Goal: Task Accomplishment & Management: Manage account settings

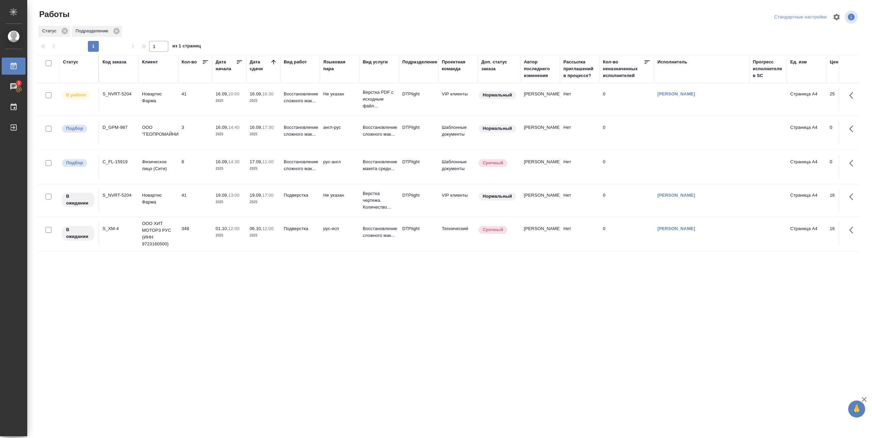
click at [81, 318] on div ".cls-1 fill:#fff; AWATERA Pankina Anna Работы 3 Чаты График Выйти Работы Станда…" at bounding box center [436, 219] width 872 height 438
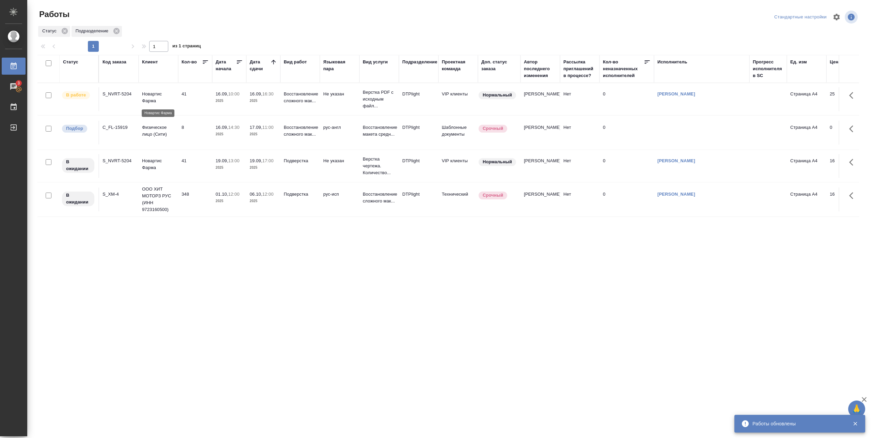
click at [152, 98] on p "Новартис Фарма" at bounding box center [158, 98] width 33 height 14
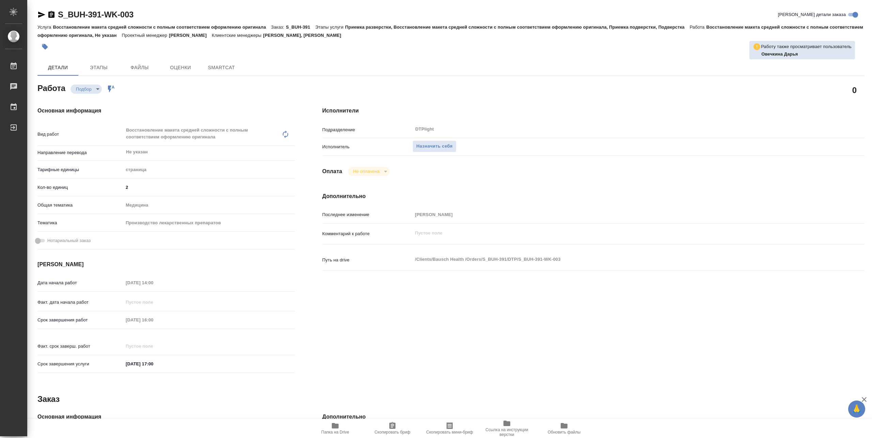
type textarea "x"
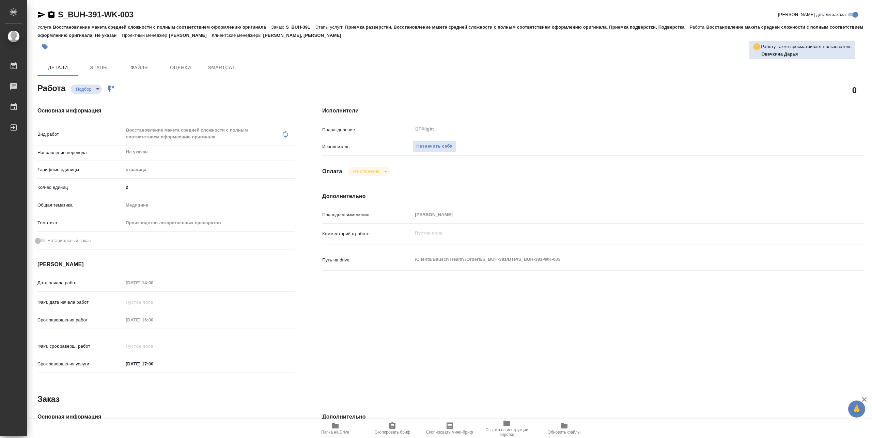
type textarea "x"
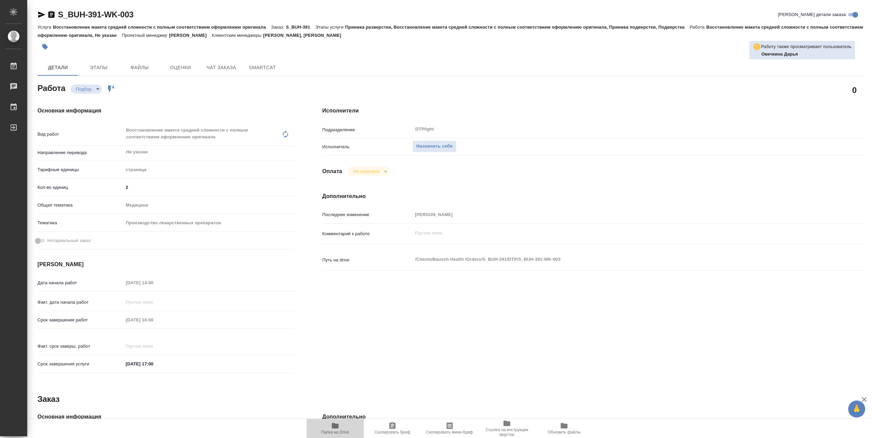
click at [340, 431] on span "Папка на Drive" at bounding box center [335, 432] width 28 height 5
type textarea "x"
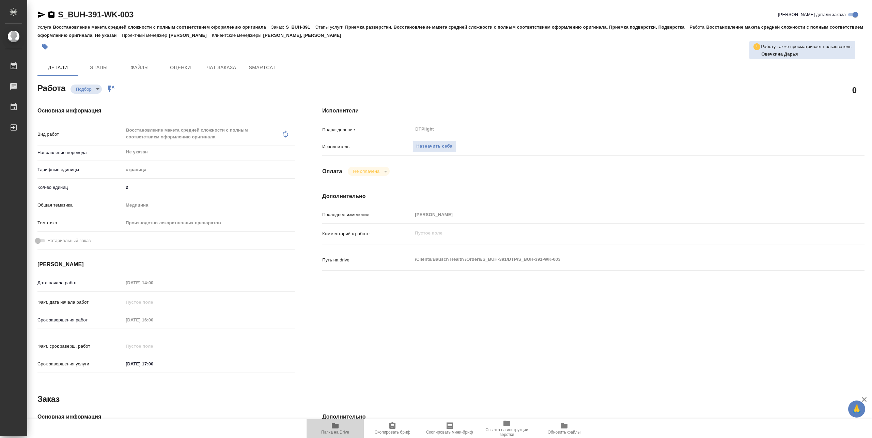
type textarea "x"
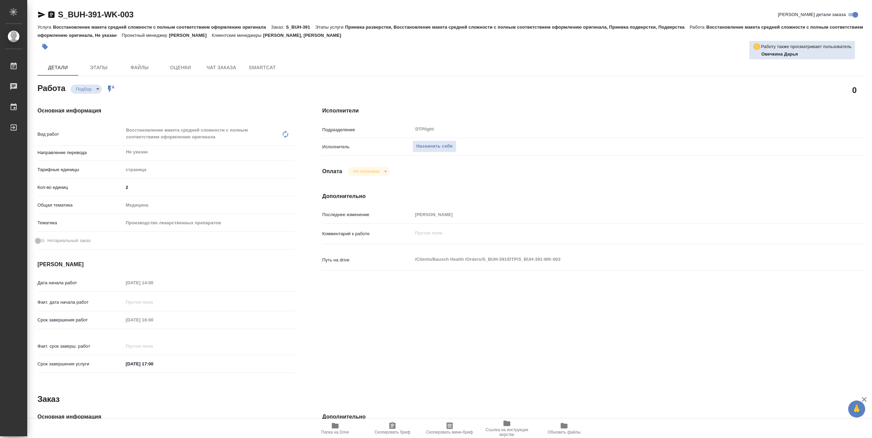
type textarea "x"
click at [420, 148] on span "Назначить себя" at bounding box center [434, 146] width 36 height 8
type textarea "x"
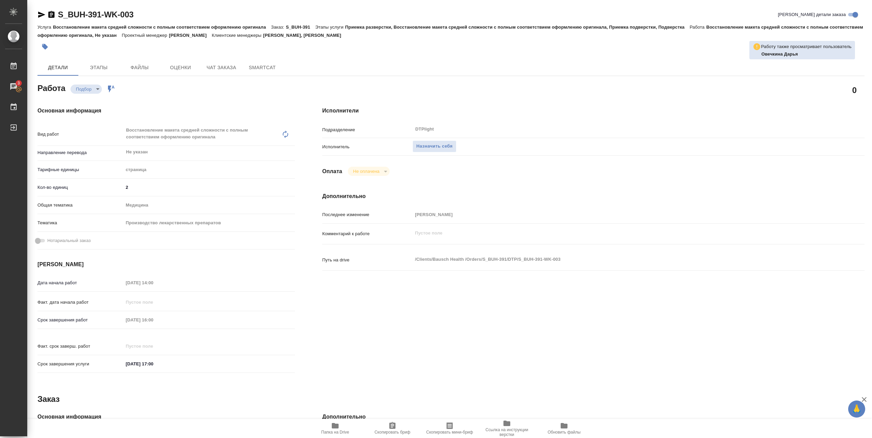
type textarea "x"
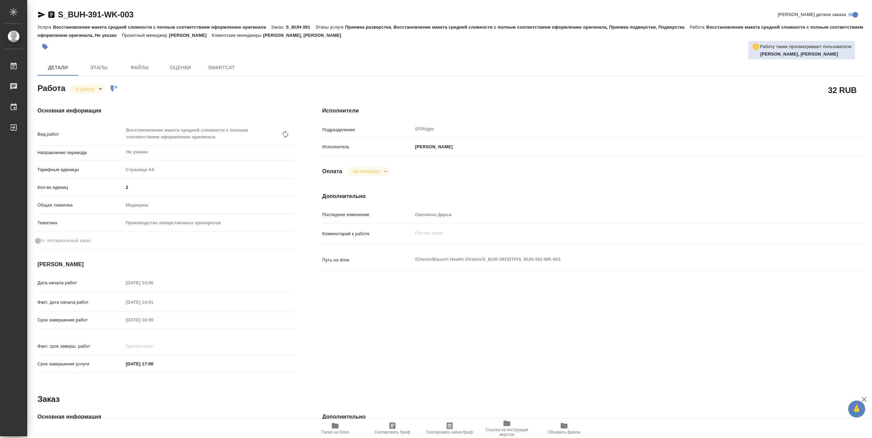
type textarea "x"
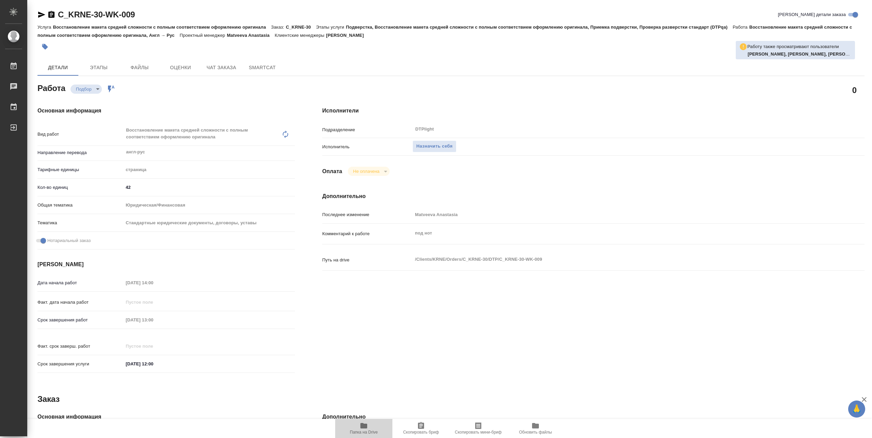
click at [369, 427] on span "Папка на Drive" at bounding box center [363, 428] width 49 height 13
type textarea "x"
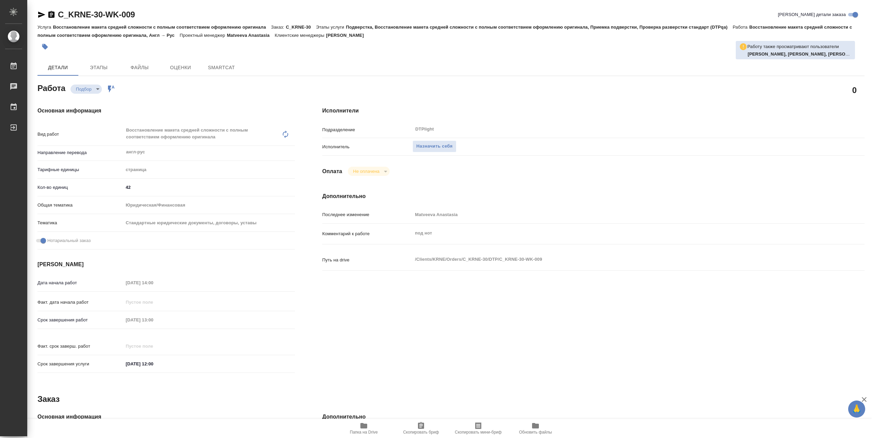
type textarea "x"
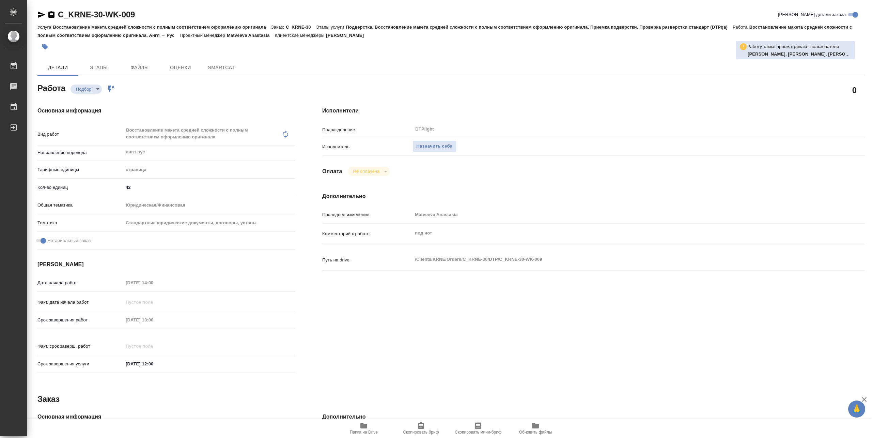
type textarea "x"
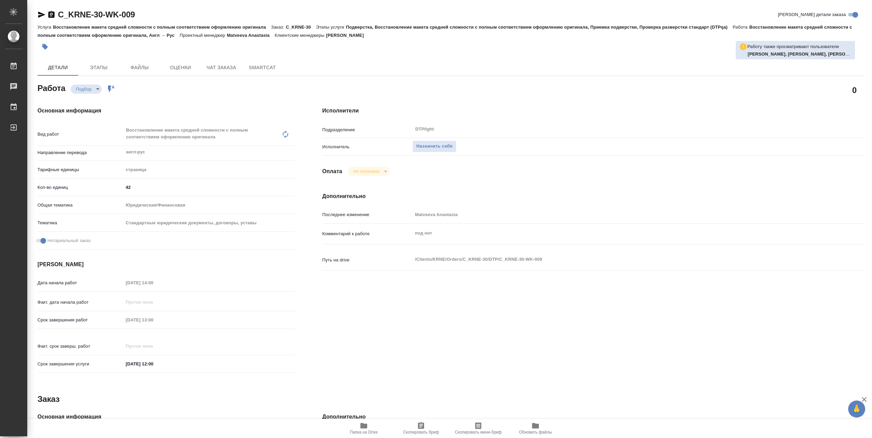
type textarea "x"
click at [365, 430] on span "Папка на Drive" at bounding box center [364, 432] width 28 height 5
type textarea "x"
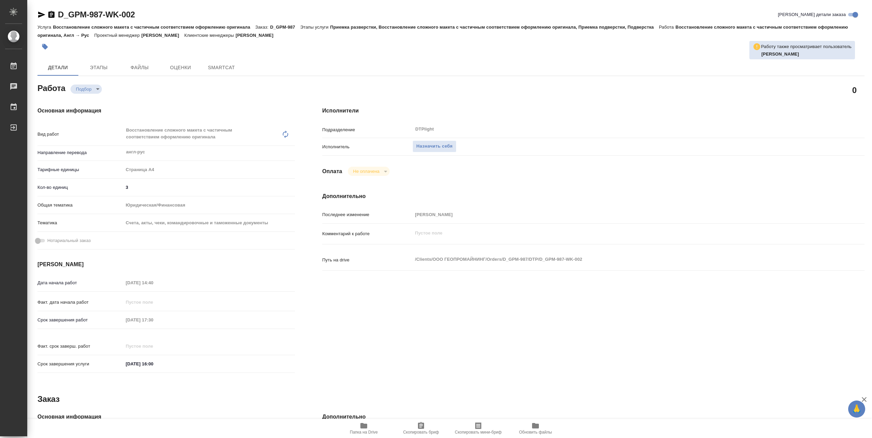
type textarea "x"
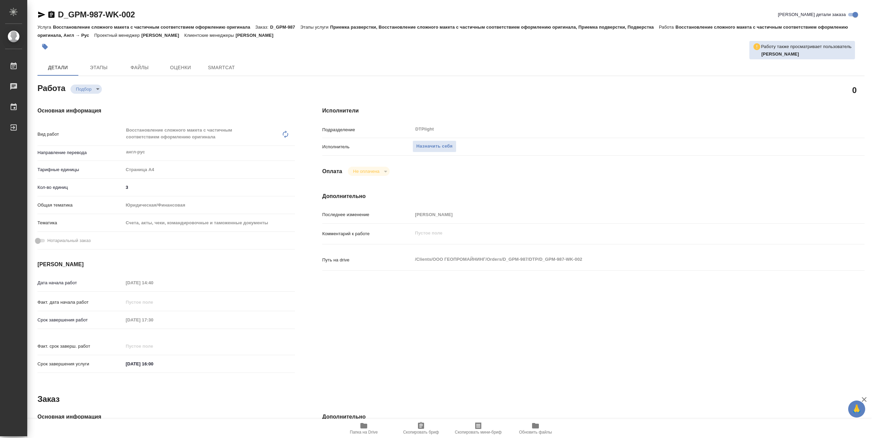
type textarea "x"
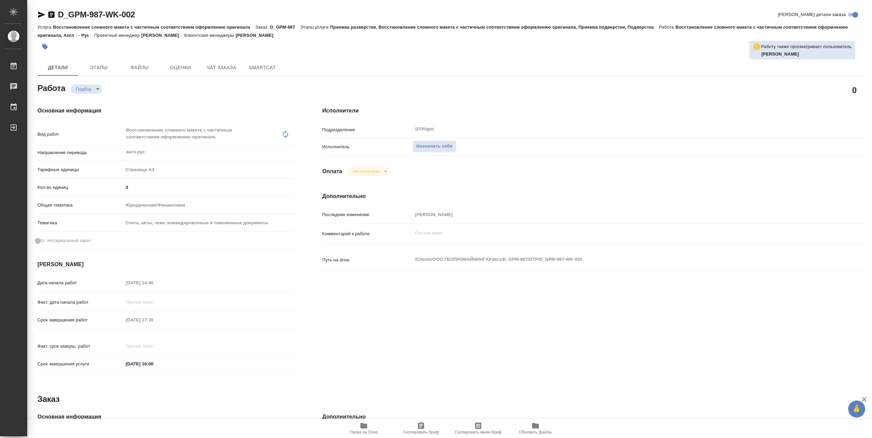
type textarea "x"
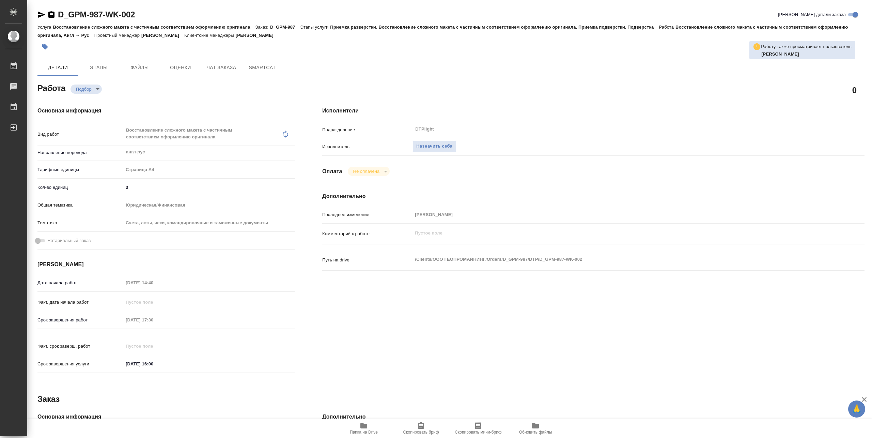
type textarea "x"
click at [360, 427] on icon "button" at bounding box center [364, 426] width 8 height 8
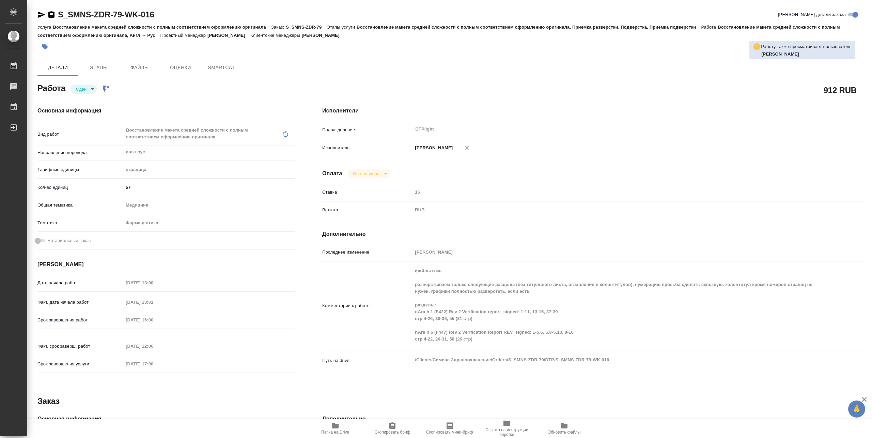
type textarea "x"
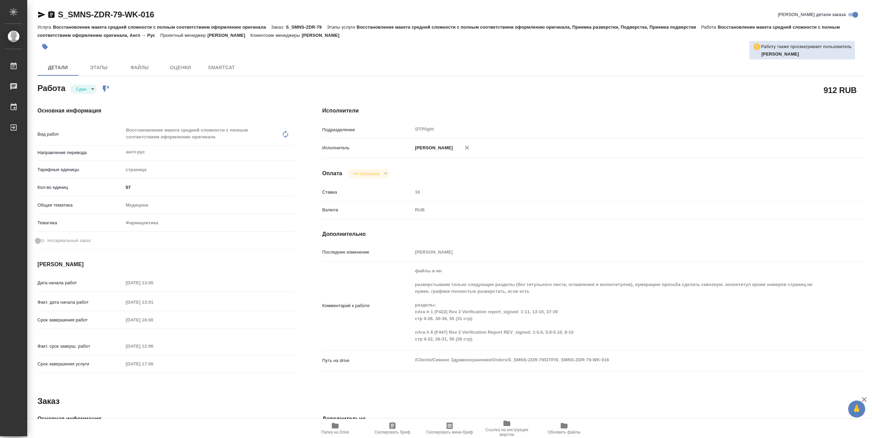
type textarea "x"
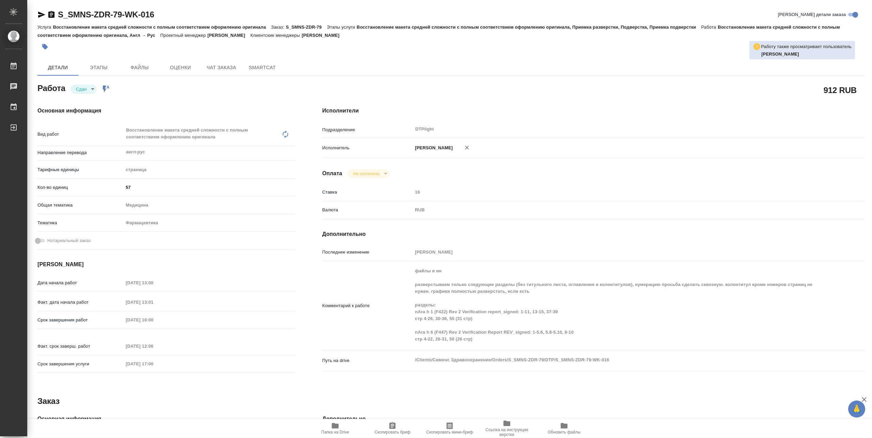
type textarea "x"
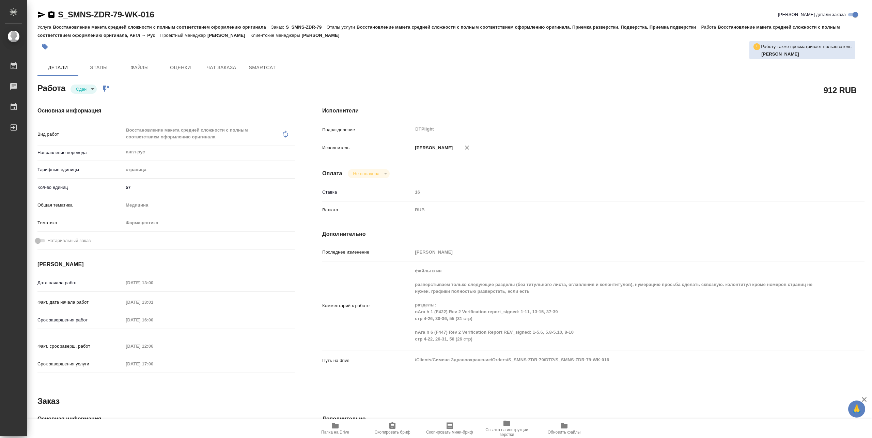
type textarea "x"
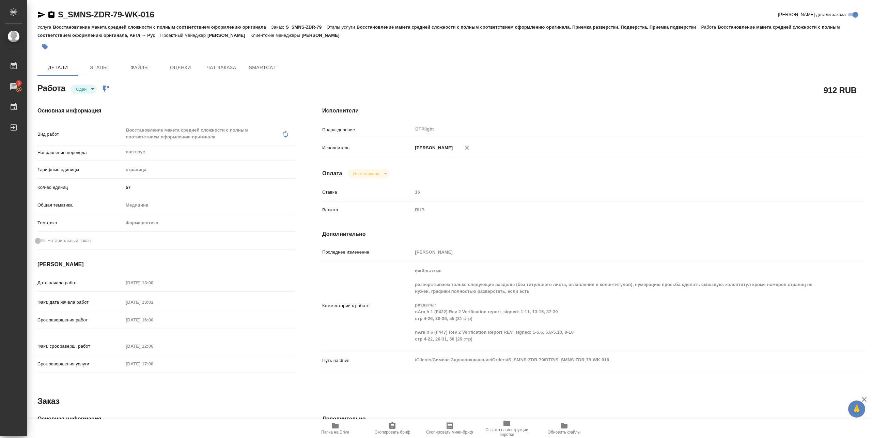
click at [44, 14] on icon "button" at bounding box center [41, 15] width 8 height 8
click at [714, 65] on div "Детали Этапы Файлы Оценки Чат заказа SmartCat" at bounding box center [450, 67] width 827 height 16
type textarea "x"
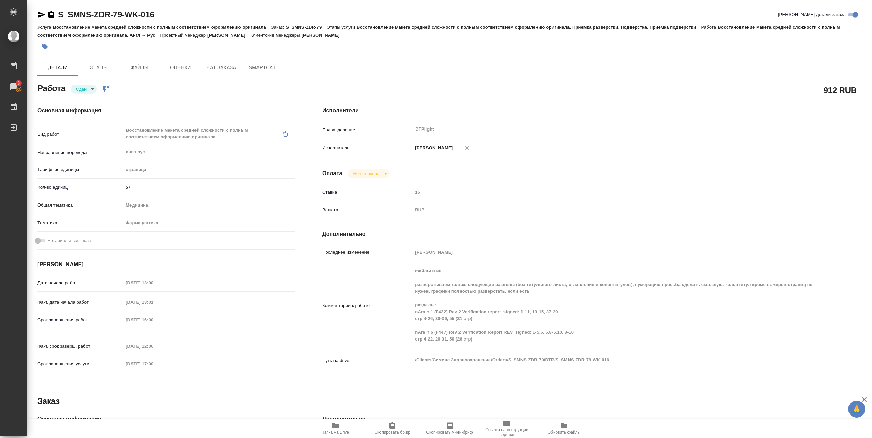
type textarea "x"
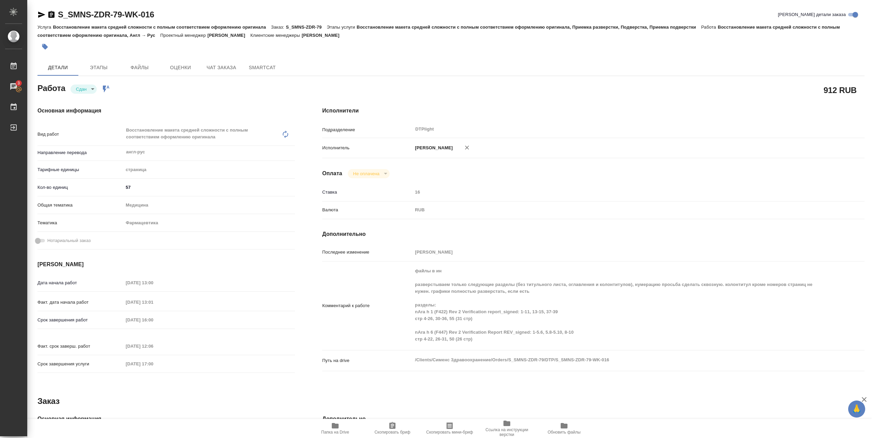
type textarea "x"
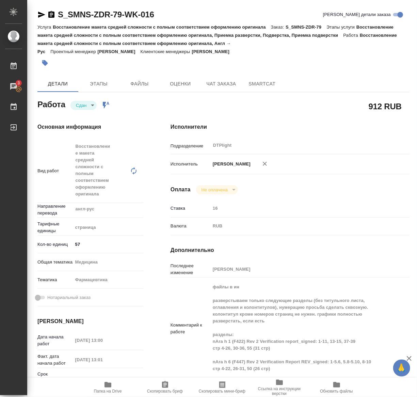
type textarea "x"
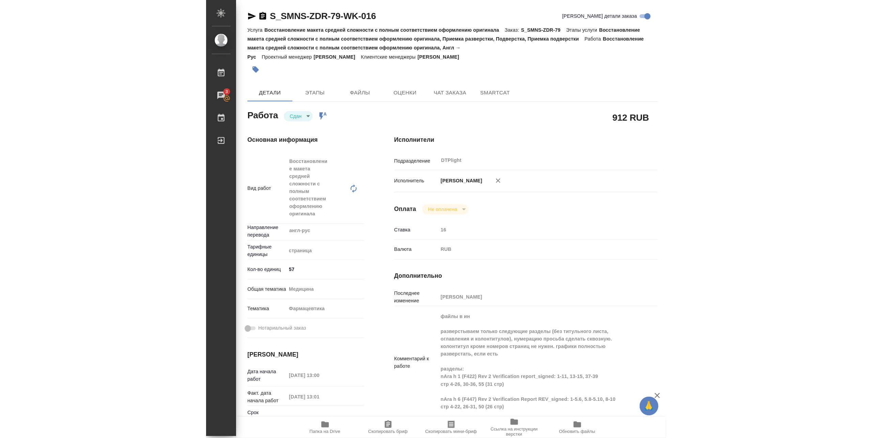
scroll to position [136, 0]
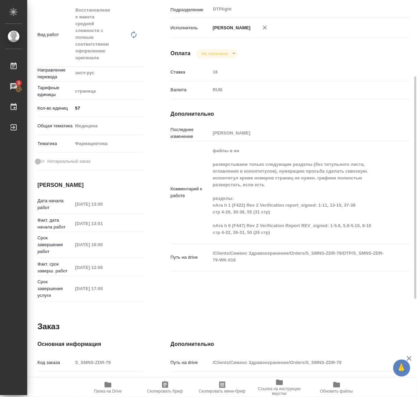
type textarea "x"
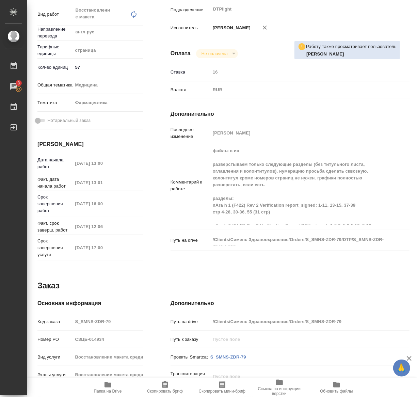
type textarea "x"
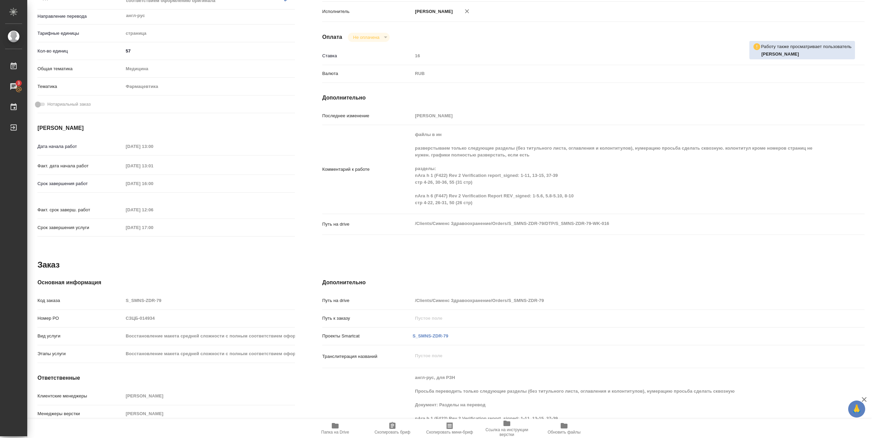
scroll to position [120, 0]
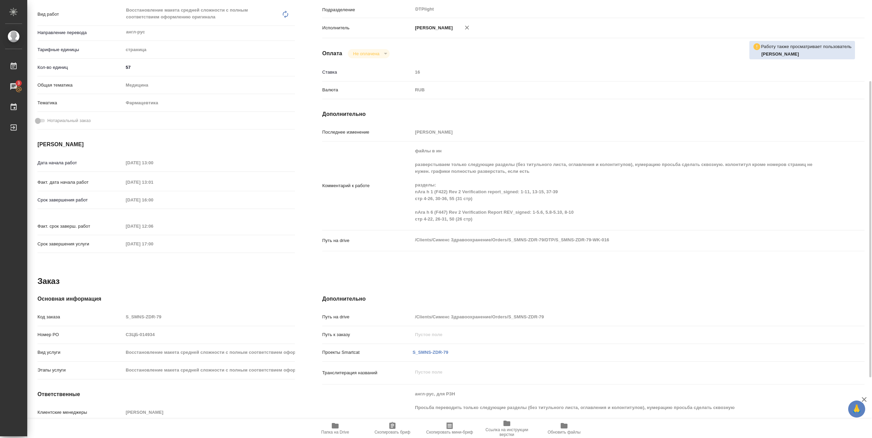
type textarea "x"
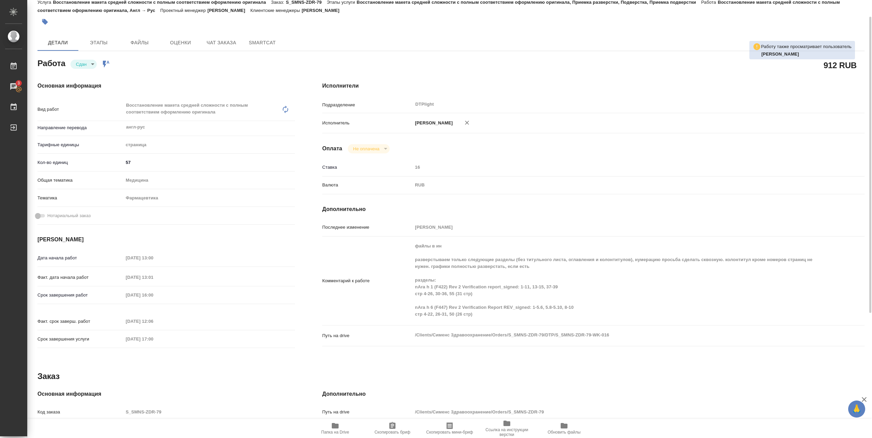
scroll to position [0, 0]
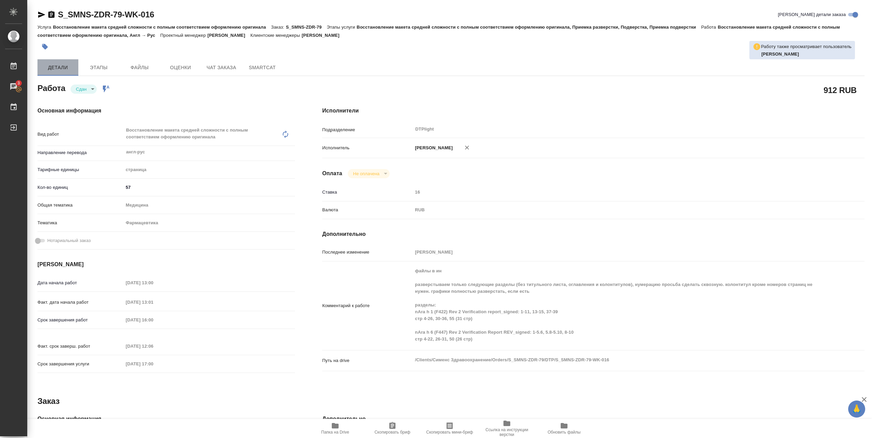
click at [53, 63] on button "Детали" at bounding box center [57, 67] width 41 height 16
click at [53, 65] on span "Детали" at bounding box center [58, 67] width 33 height 9
click at [104, 71] on span "Этапы" at bounding box center [98, 67] width 33 height 9
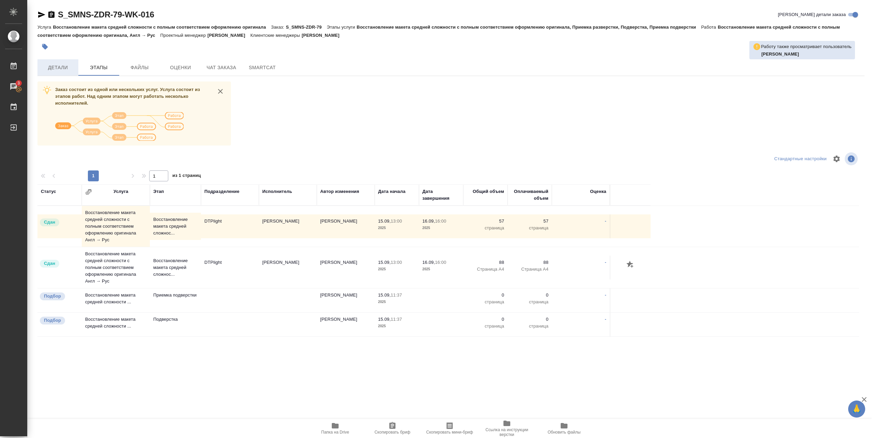
click at [57, 71] on span "Детали" at bounding box center [58, 67] width 33 height 9
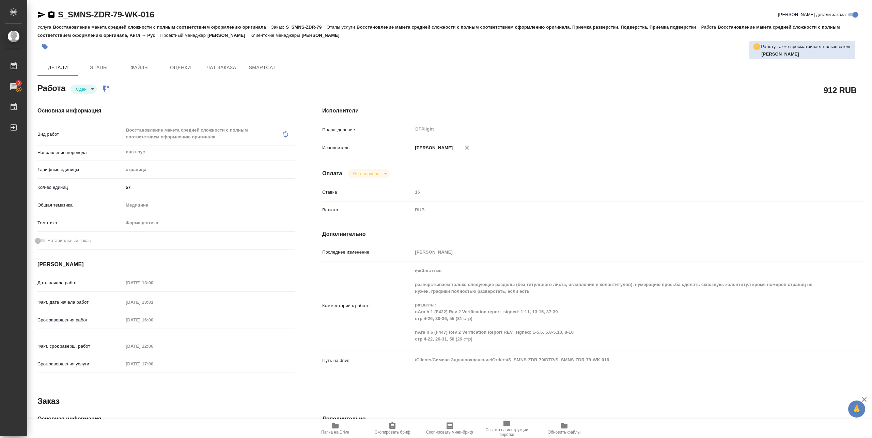
type textarea "x"
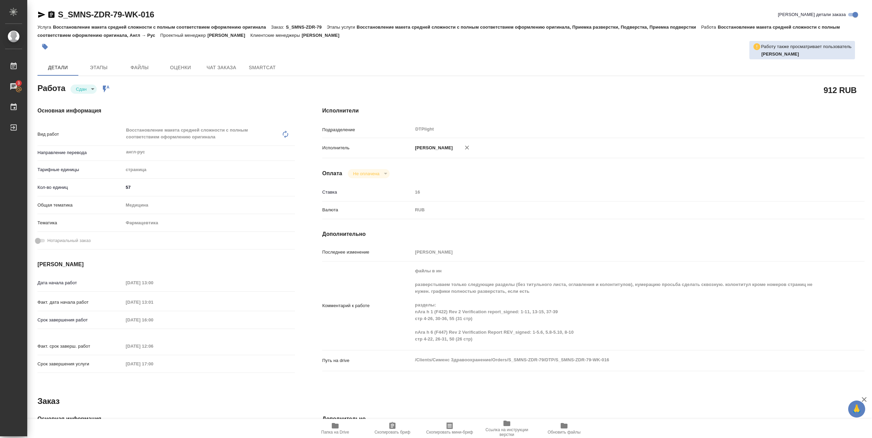
type textarea "x"
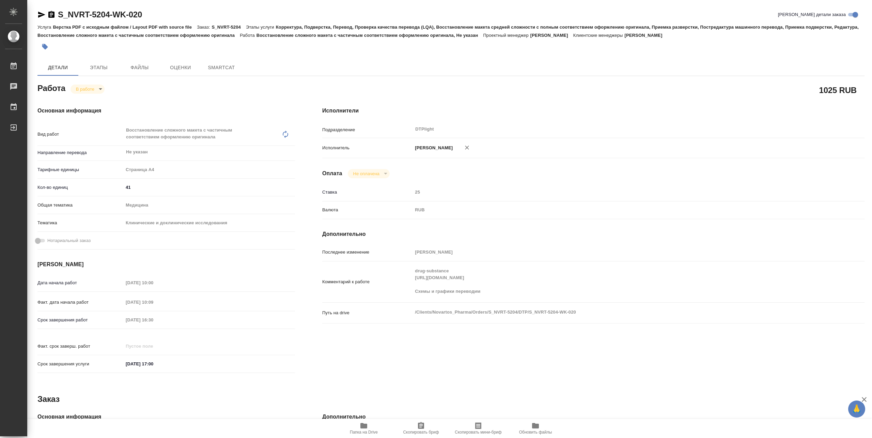
type textarea "x"
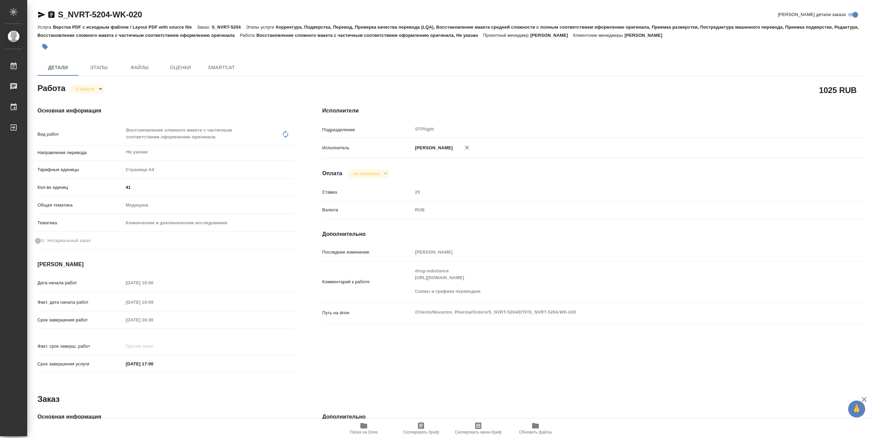
type textarea "x"
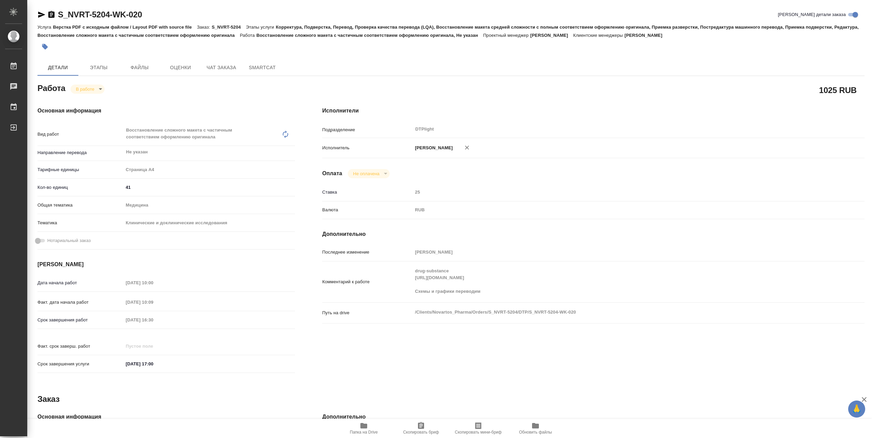
type textarea "x"
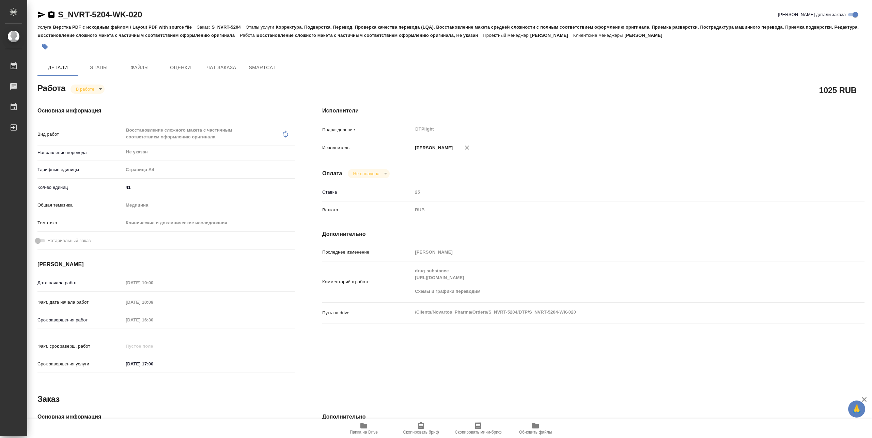
type textarea "x"
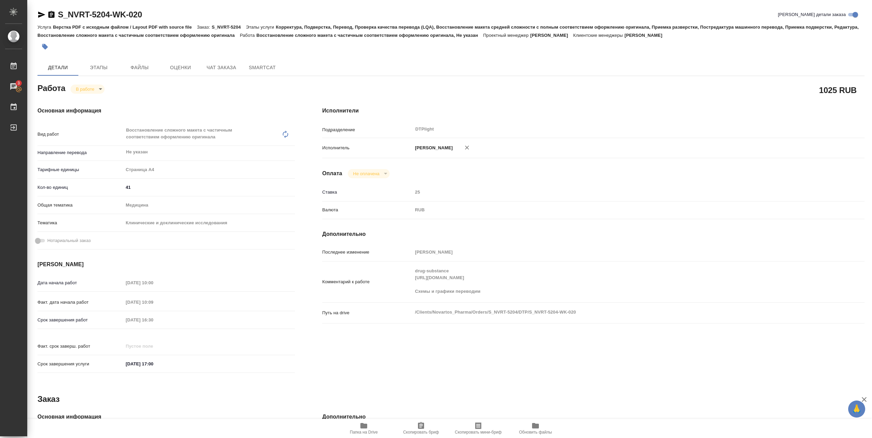
click at [368, 427] on span "Папка на Drive" at bounding box center [363, 428] width 49 height 13
click at [96, 90] on body "🙏 .cls-1 fill:#fff; AWATERA Pankina Anna Работы 3 Чаты График Выйти S_NVRT-5204…" at bounding box center [436, 219] width 872 height 438
click at [90, 101] on button "Выполнен" at bounding box center [88, 100] width 25 height 7
type textarea "x"
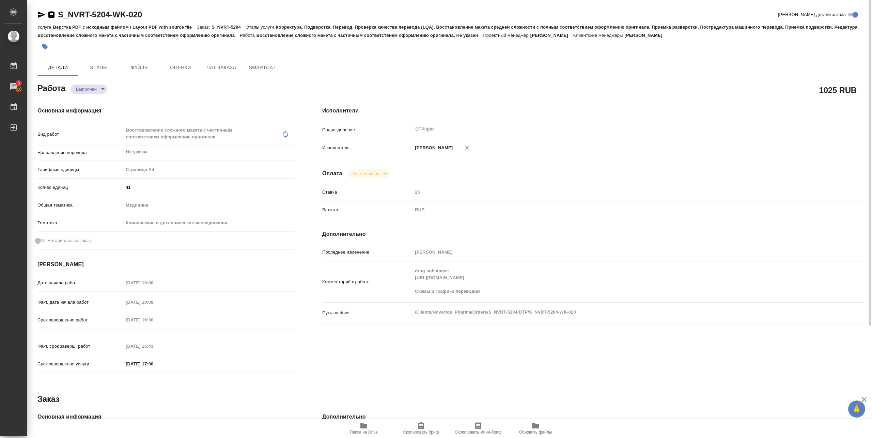
type textarea "x"
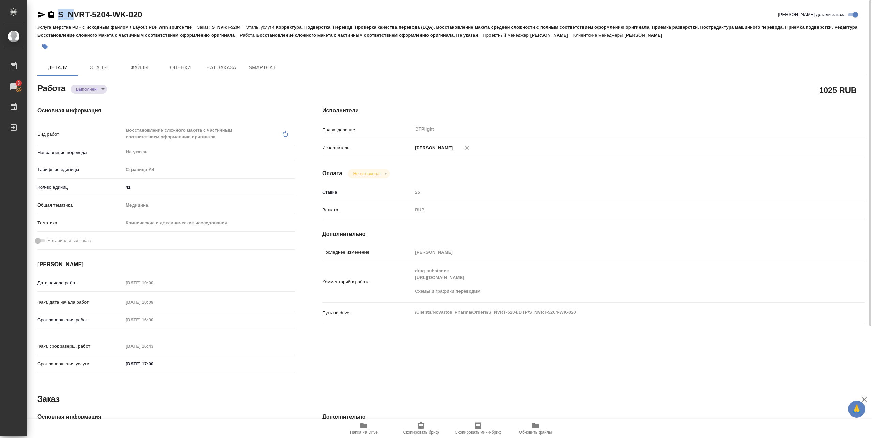
type textarea "x"
drag, startPoint x: 56, startPoint y: 18, endPoint x: 149, endPoint y: 16, distance: 93.0
click at [149, 16] on div "S_NVRT-5204-WK-020 Кратко детали заказа" at bounding box center [450, 14] width 827 height 11
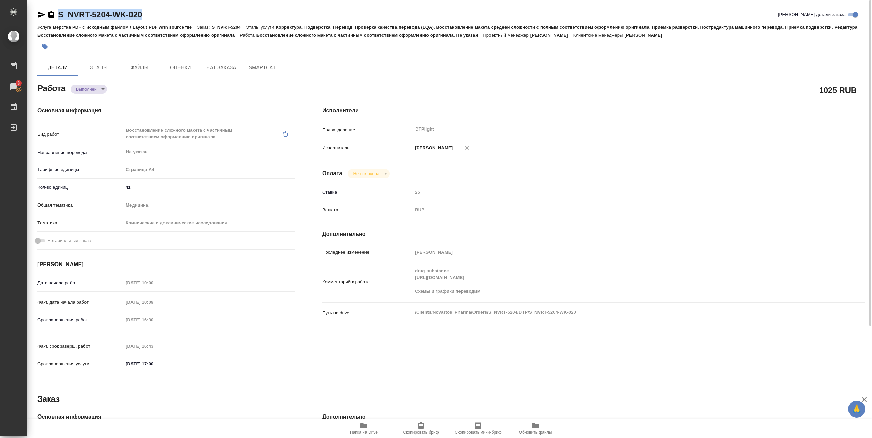
copy link "S_NVRT-5204-WK-020"
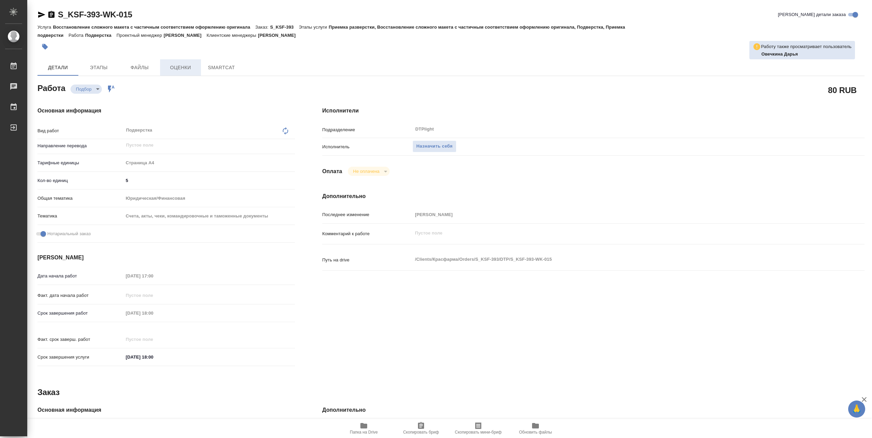
type textarea "x"
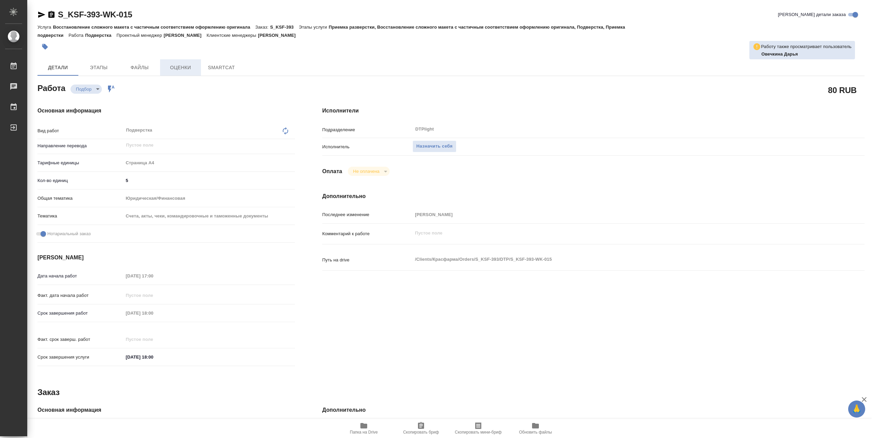
type textarea "x"
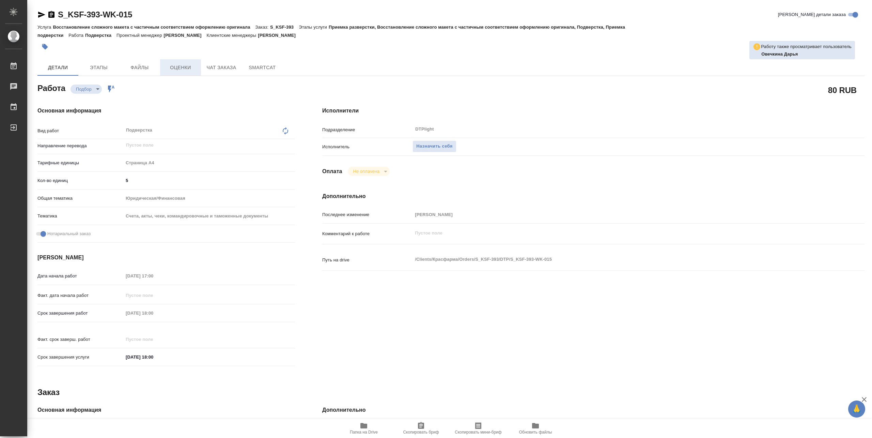
type textarea "x"
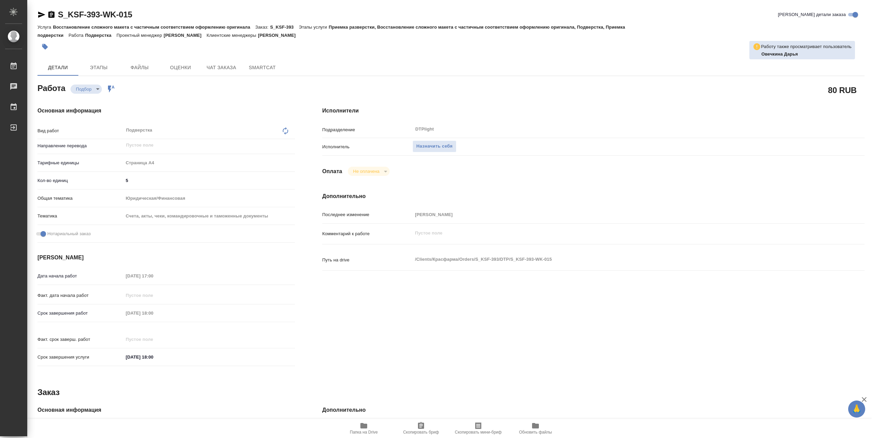
type textarea "x"
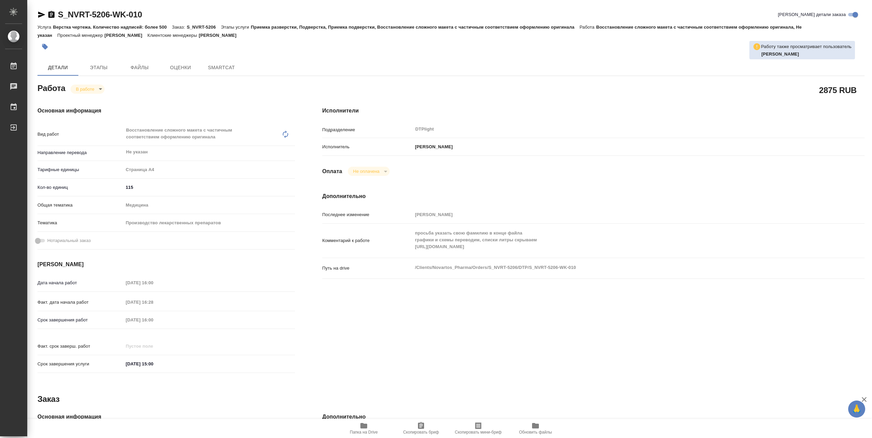
type textarea "x"
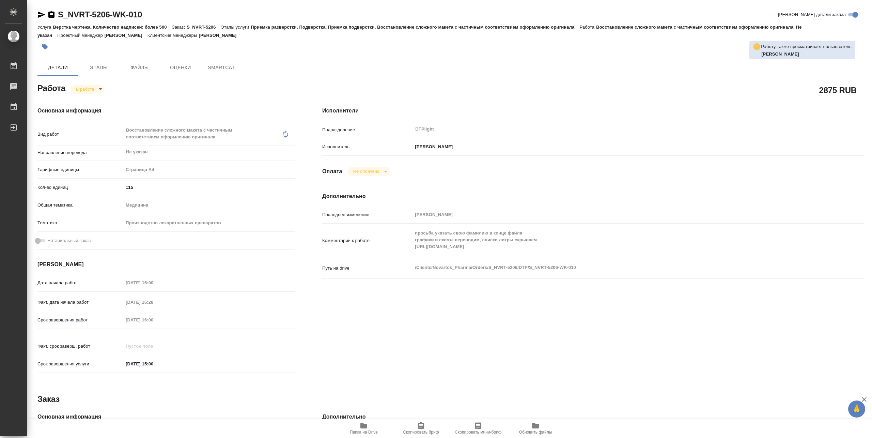
type textarea "x"
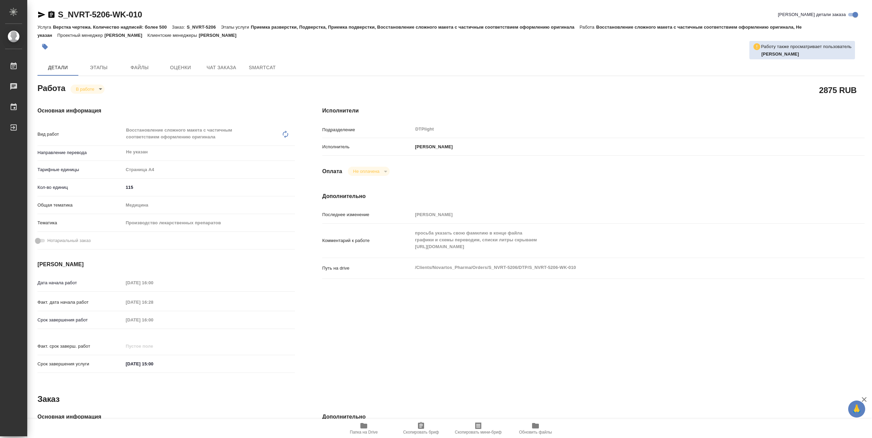
type textarea "x"
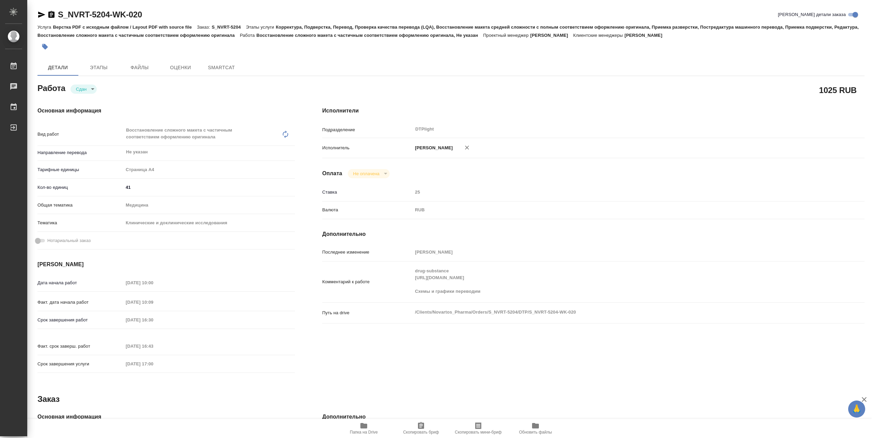
type textarea "x"
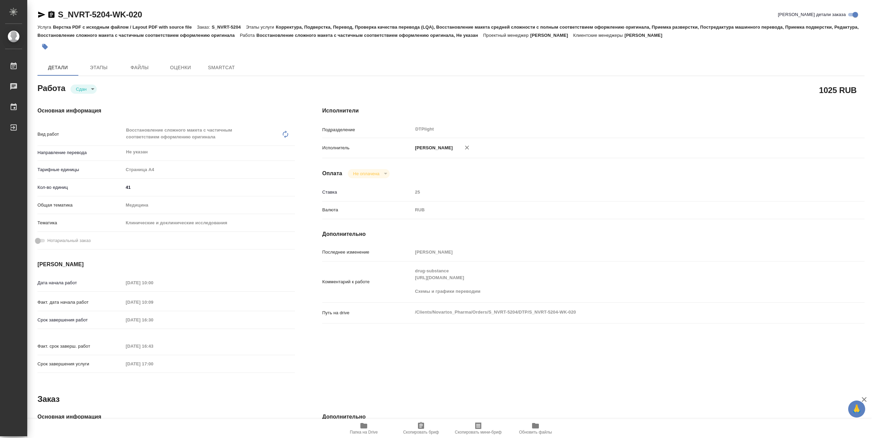
type textarea "x"
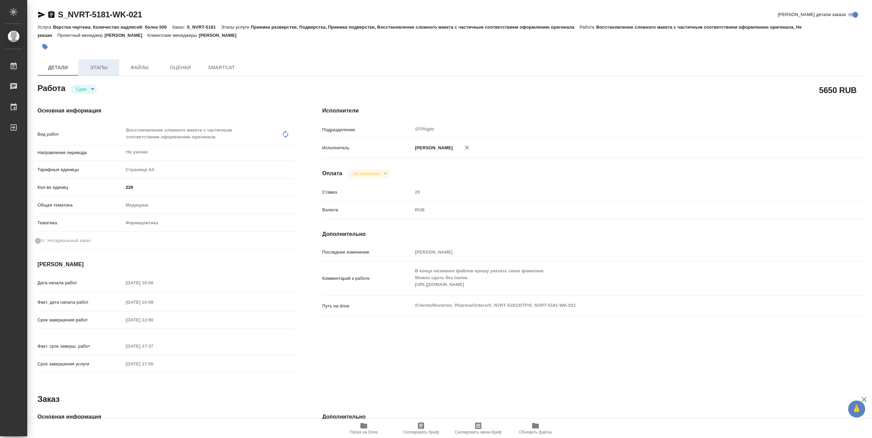
type textarea "x"
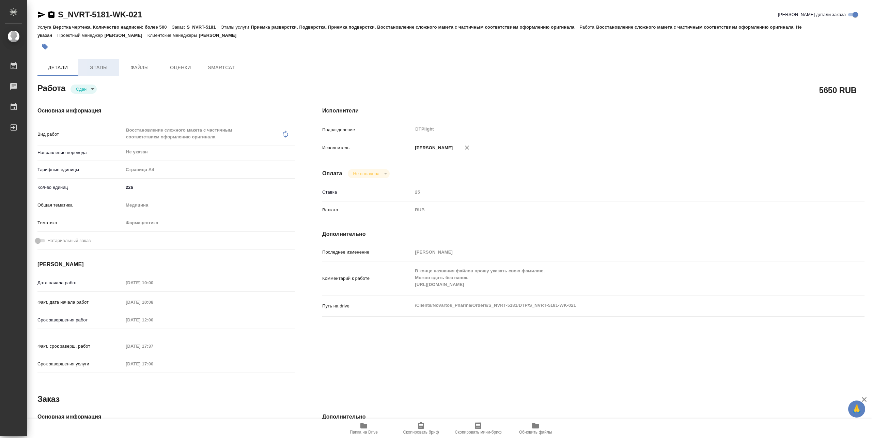
type textarea "x"
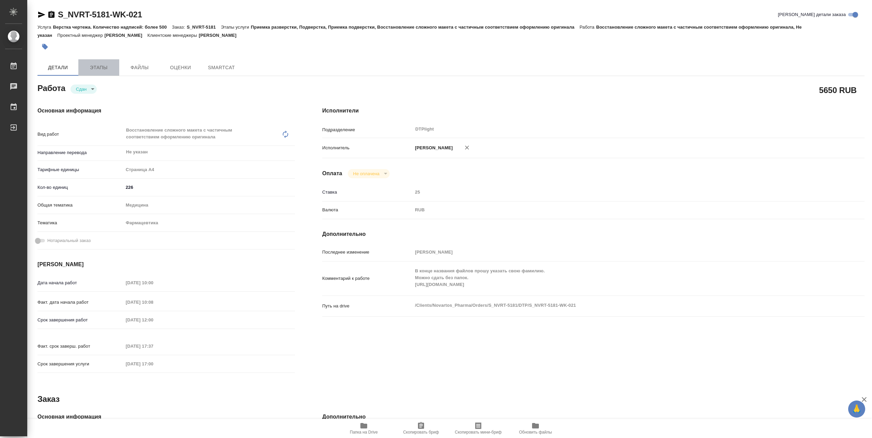
click at [107, 67] on span "Этапы" at bounding box center [98, 67] width 33 height 9
type textarea "x"
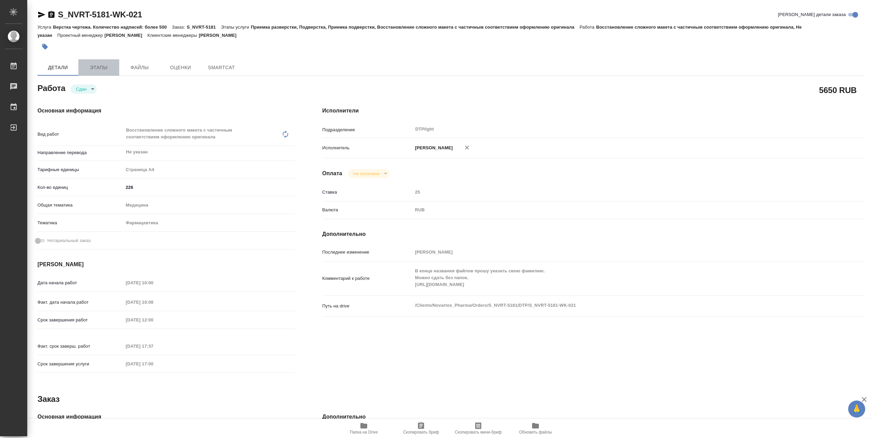
type textarea "x"
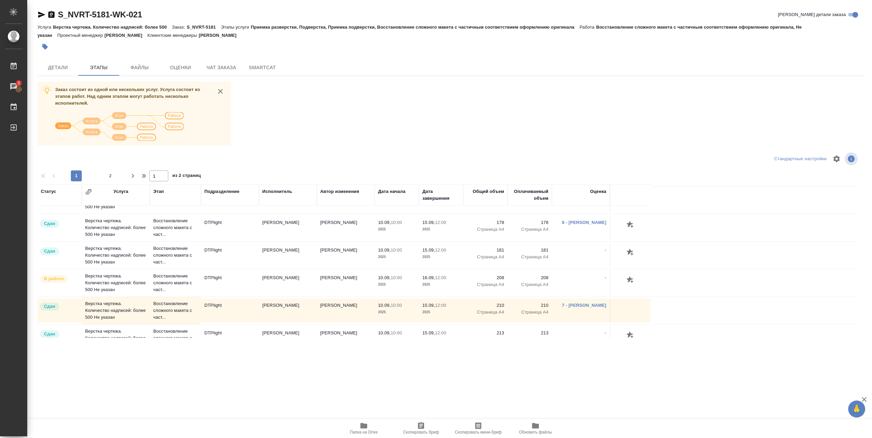
scroll to position [363, 0]
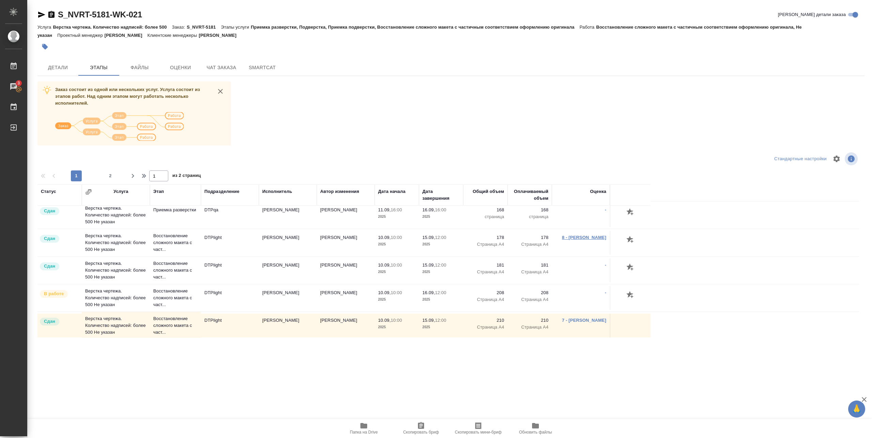
click at [570, 240] on link "8 - Исмагилова Диана" at bounding box center [584, 237] width 44 height 5
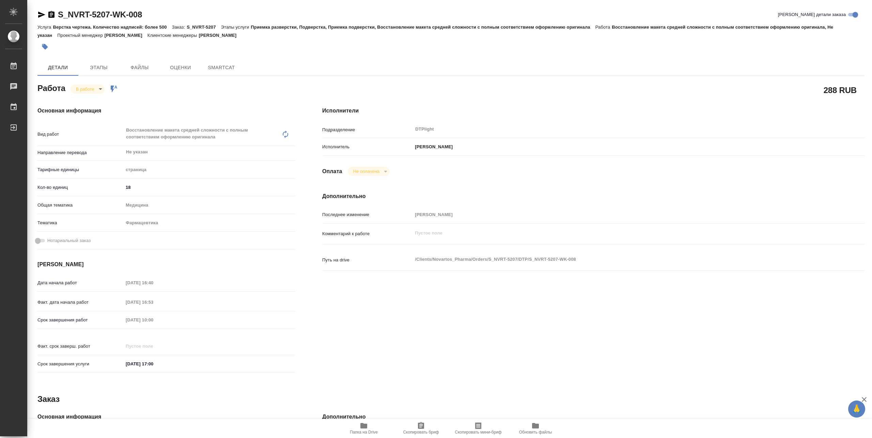
type textarea "x"
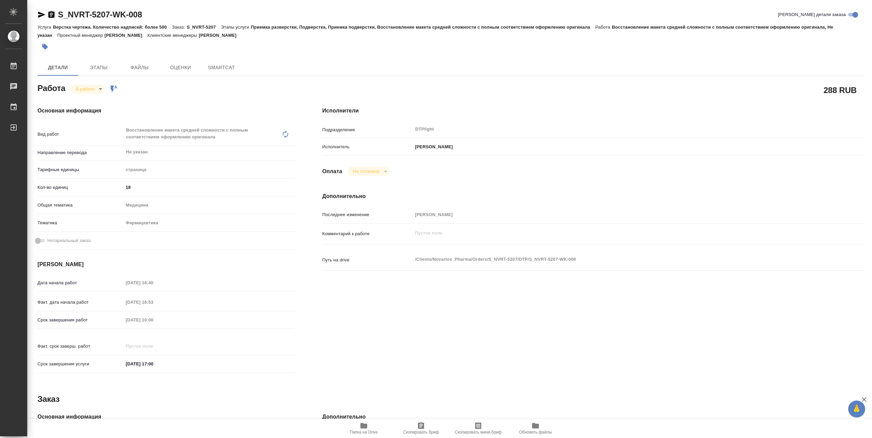
type textarea "x"
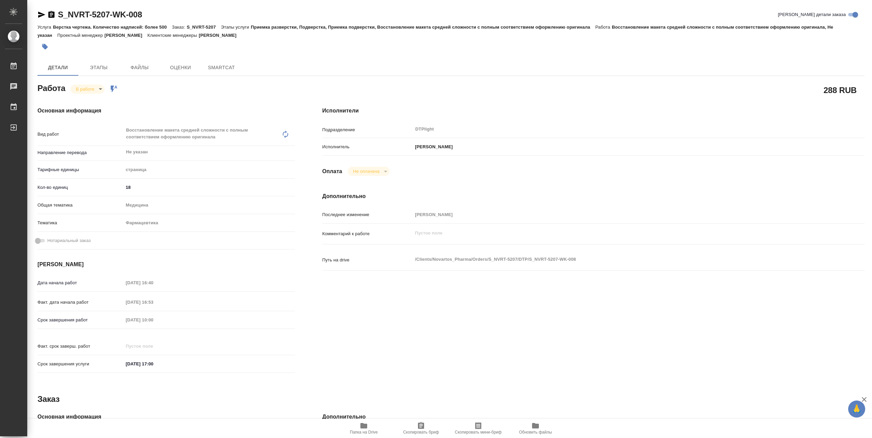
type textarea "x"
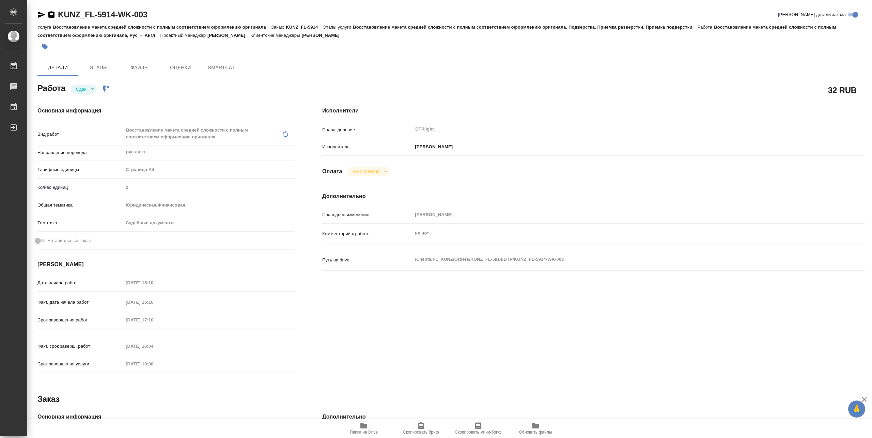
type textarea "x"
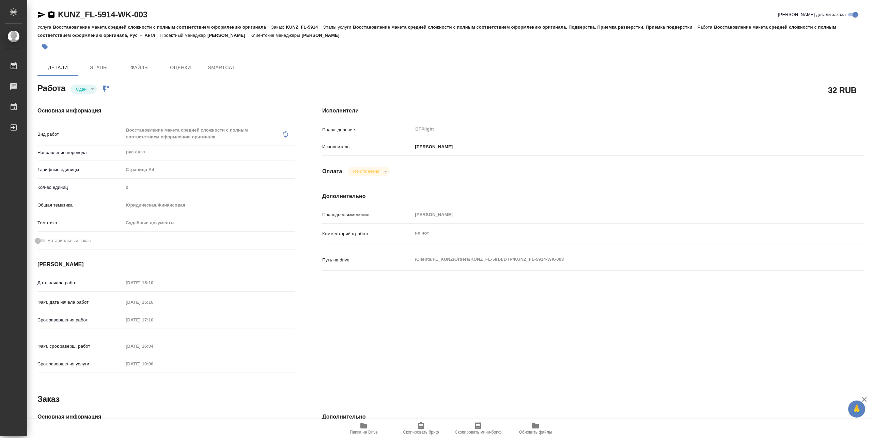
type textarea "x"
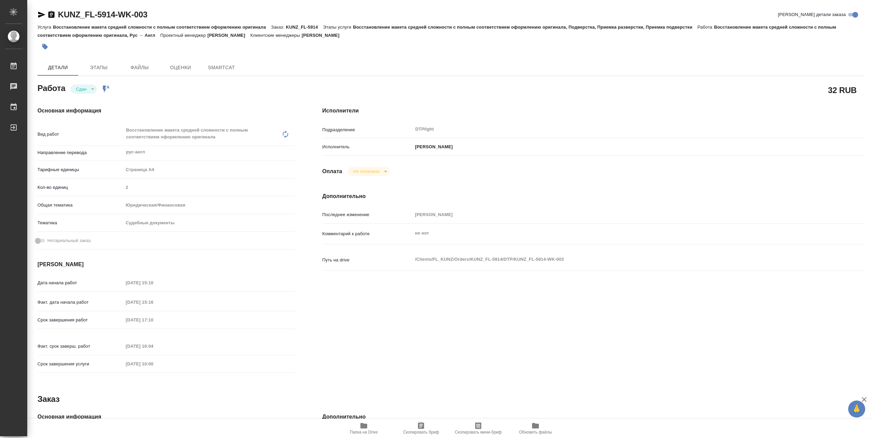
type textarea "x"
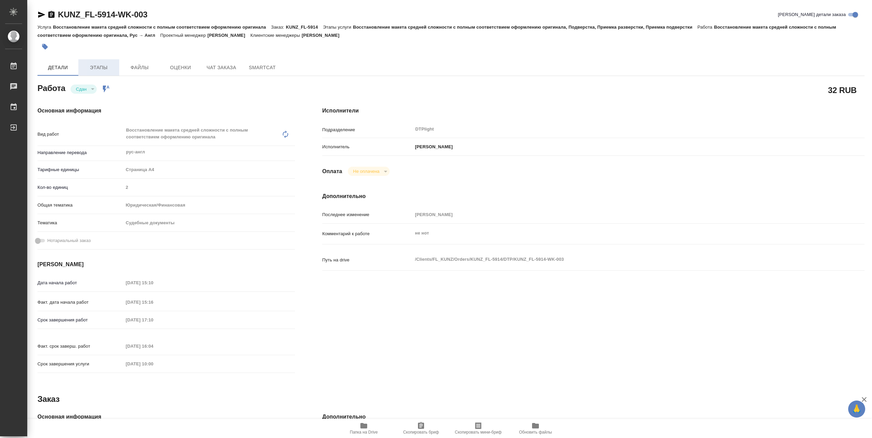
type textarea "x"
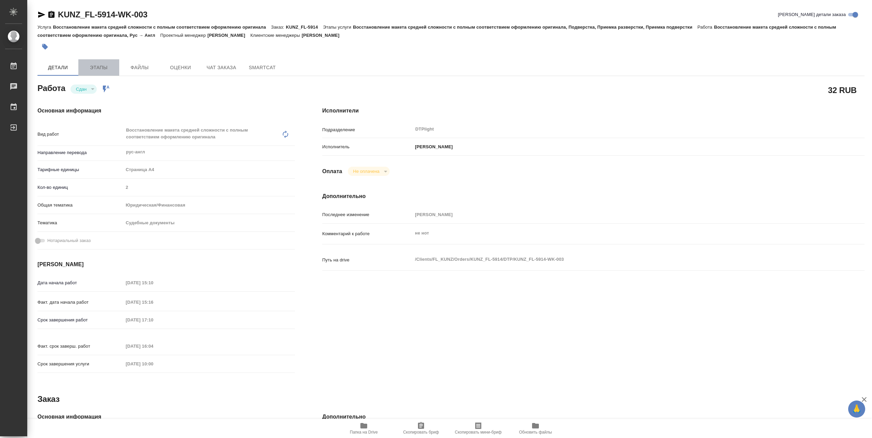
click at [104, 63] on span "Этапы" at bounding box center [98, 67] width 33 height 9
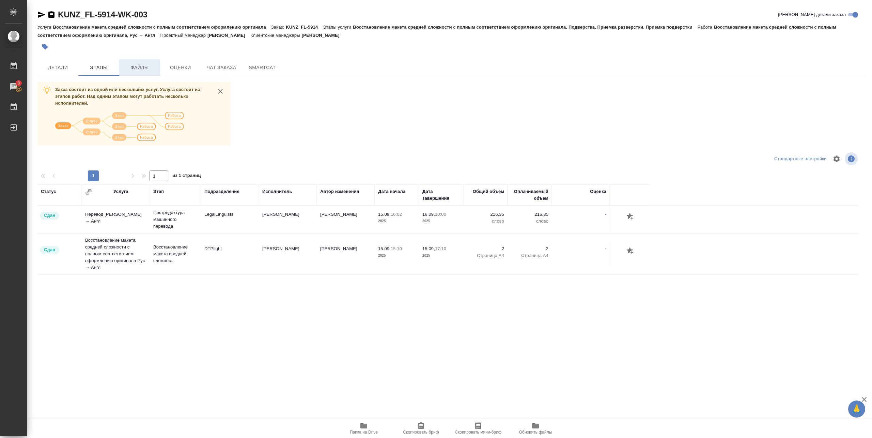
click at [144, 68] on span "Файлы" at bounding box center [139, 67] width 33 height 9
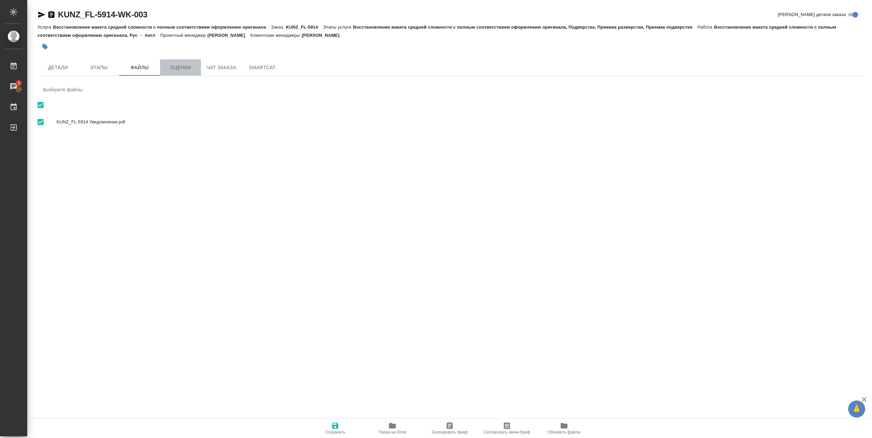
click at [168, 71] on span "Оценки" at bounding box center [180, 67] width 33 height 9
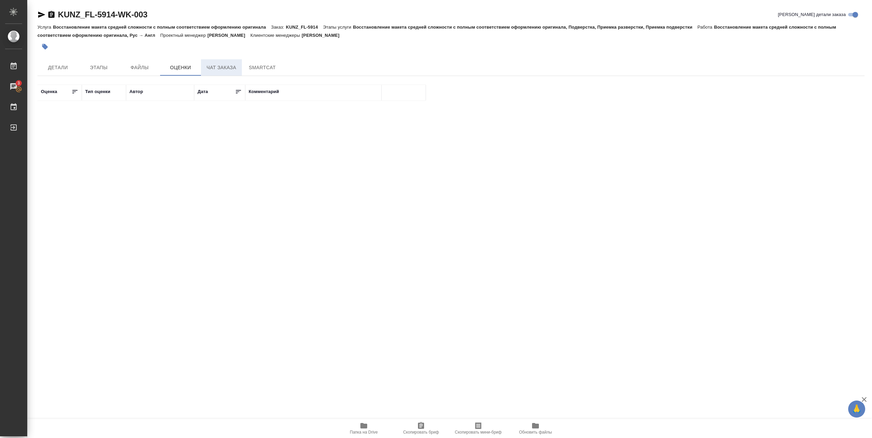
click at [227, 66] on span "Чат заказа" at bounding box center [221, 67] width 33 height 9
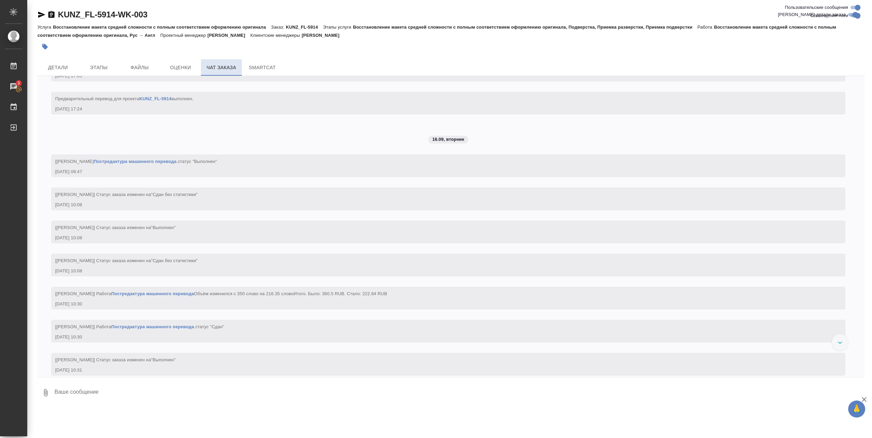
scroll to position [1701, 0]
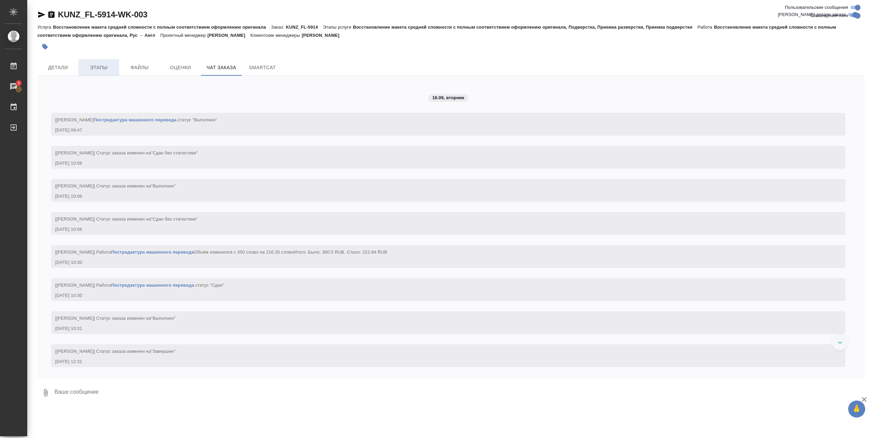
click at [109, 65] on span "Этапы" at bounding box center [98, 67] width 33 height 9
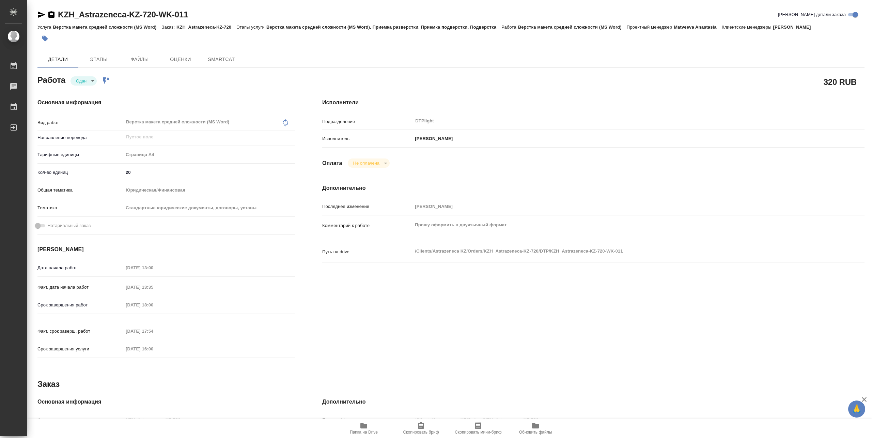
type textarea "x"
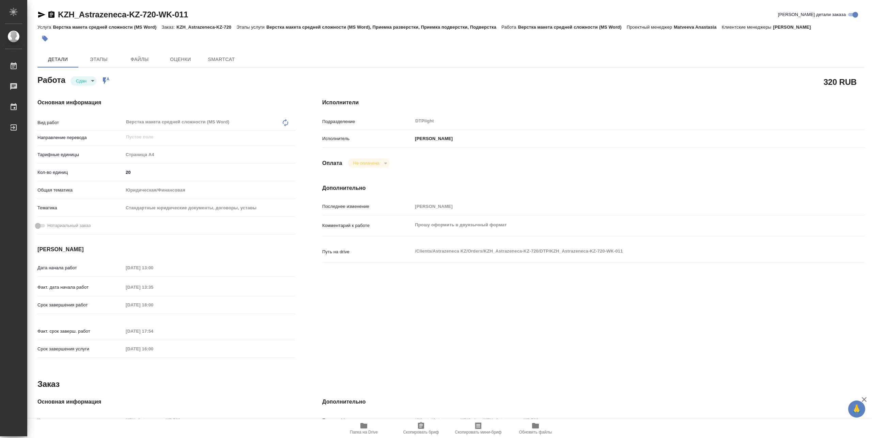
type textarea "x"
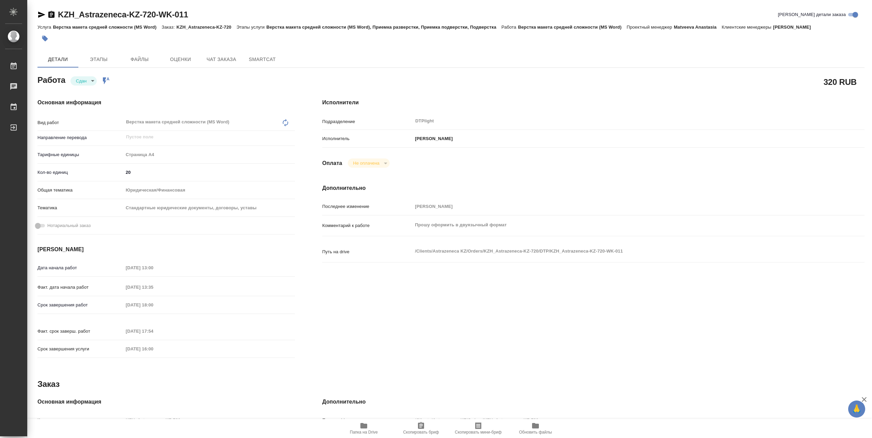
type textarea "x"
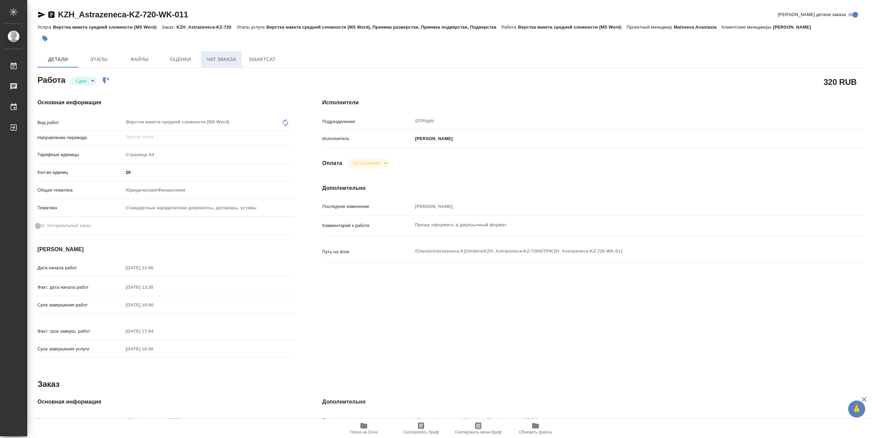
click at [220, 58] on span "Чат заказа" at bounding box center [221, 59] width 33 height 9
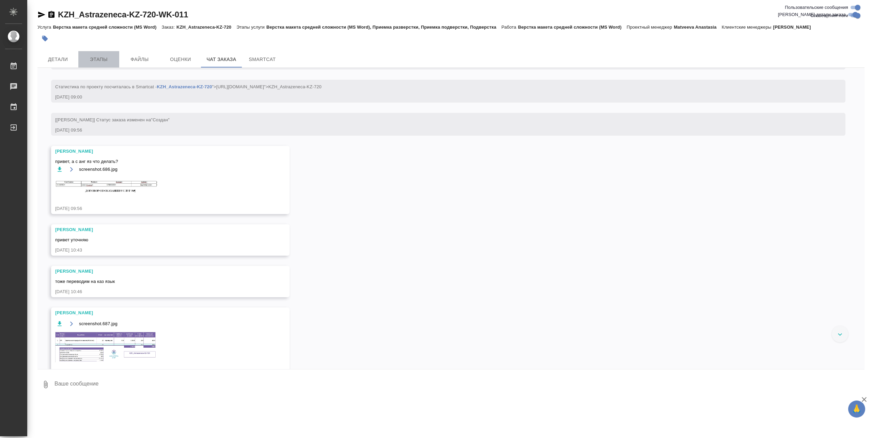
scroll to position [796, 0]
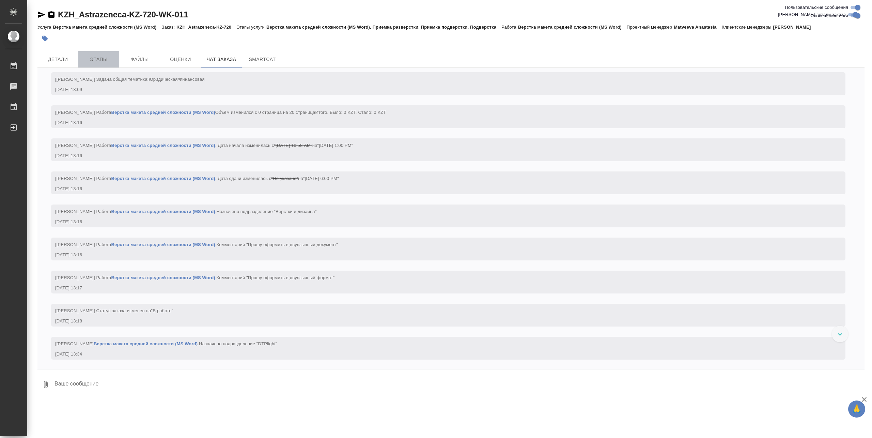
click at [108, 58] on span "Этапы" at bounding box center [98, 59] width 33 height 9
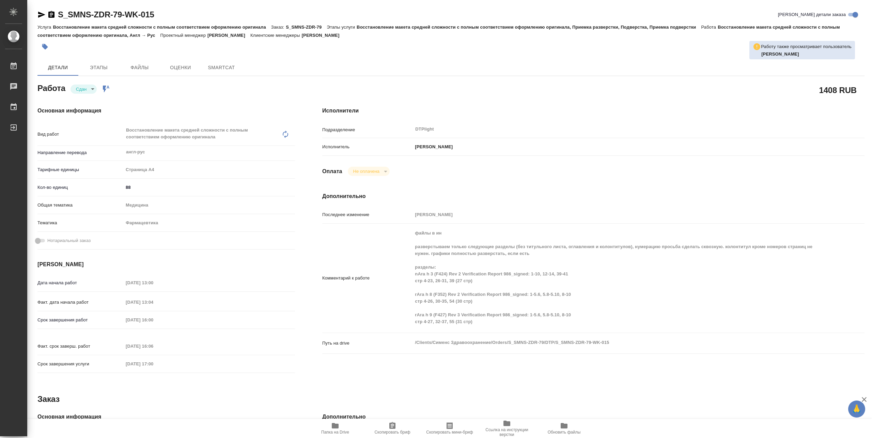
type textarea "x"
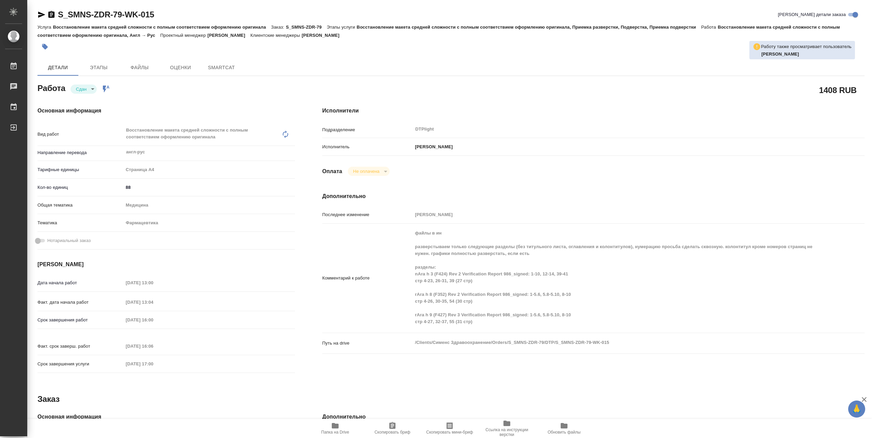
type textarea "x"
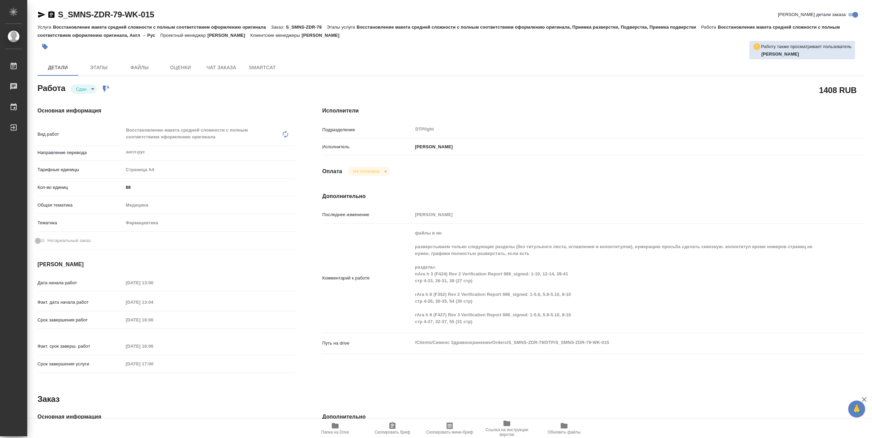
type textarea "x"
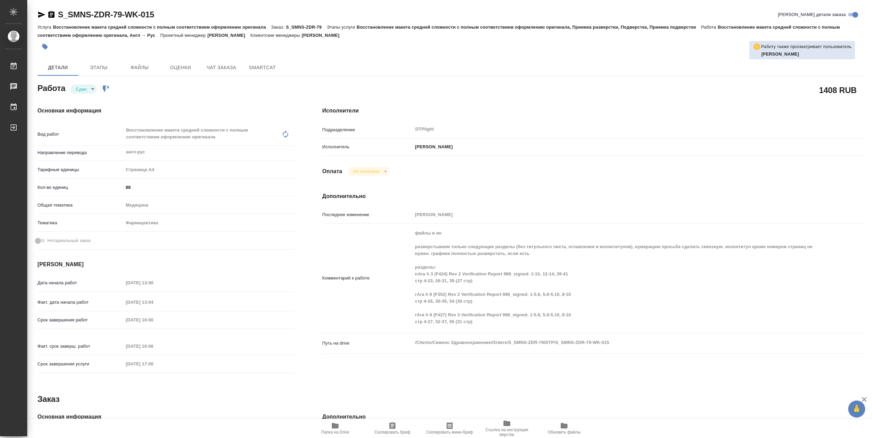
type textarea "x"
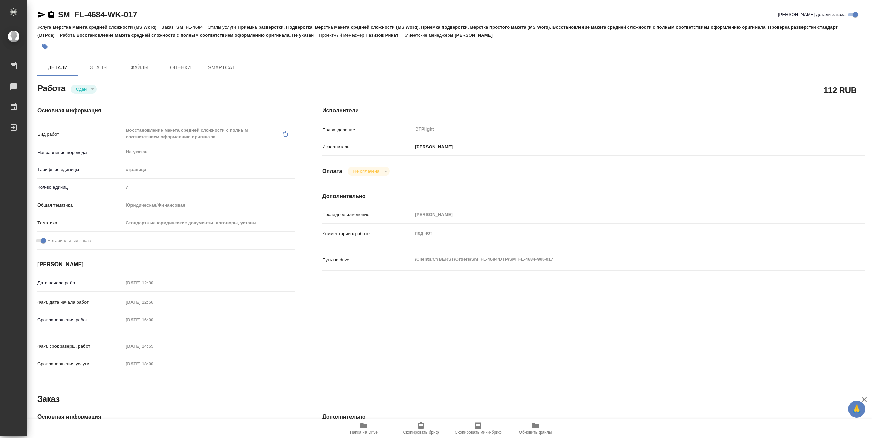
type textarea "x"
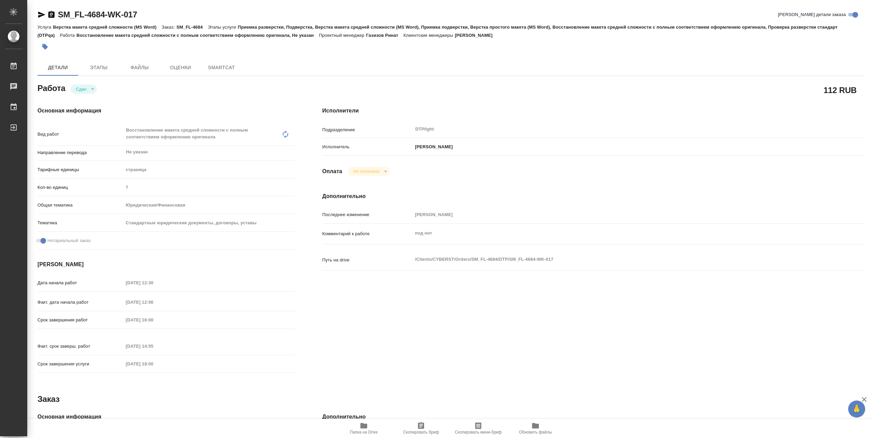
type textarea "x"
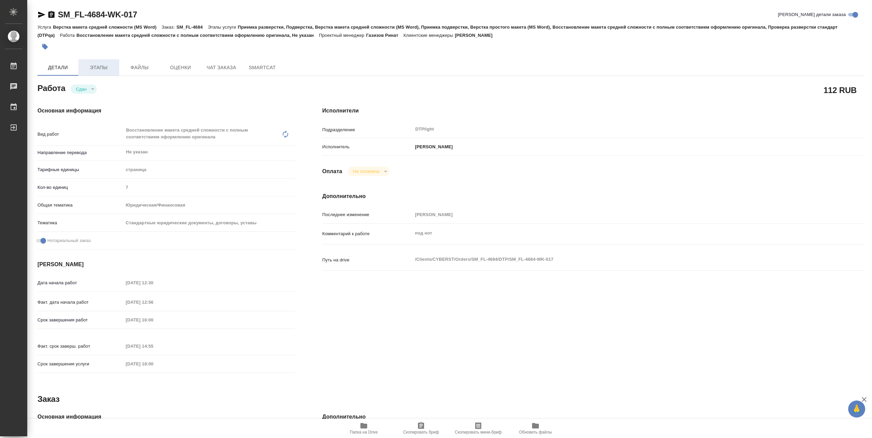
type textarea "x"
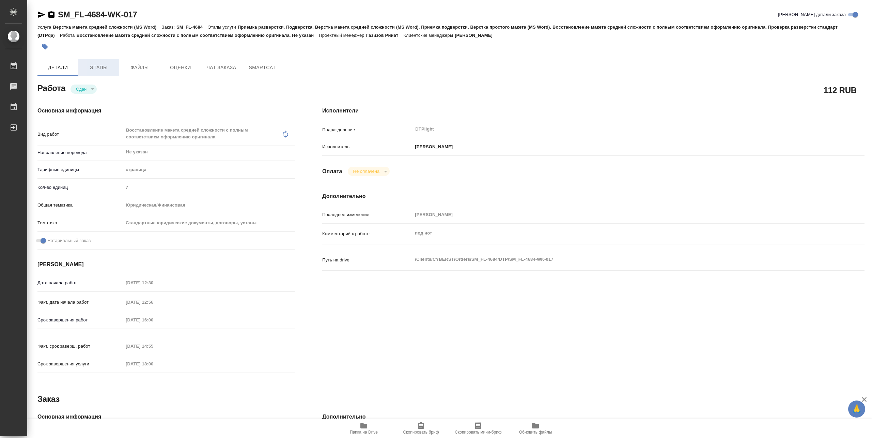
type textarea "x"
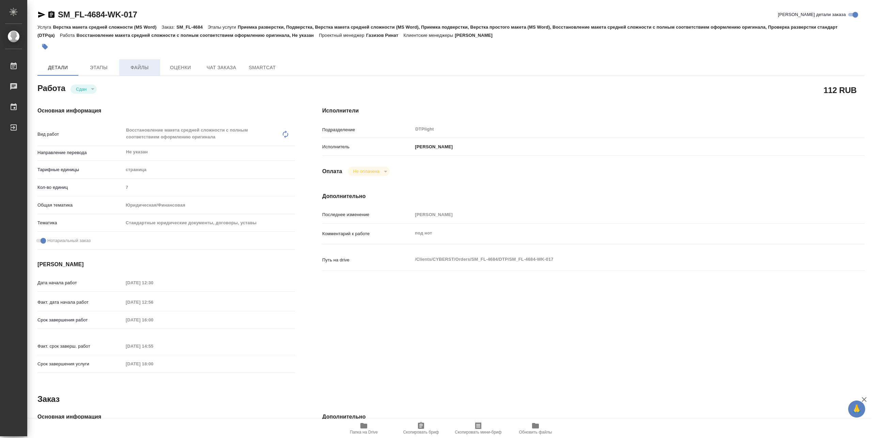
type textarea "x"
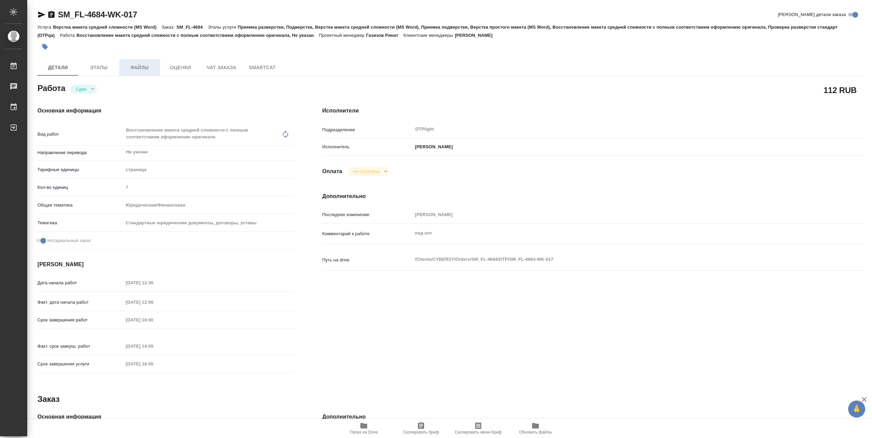
type textarea "x"
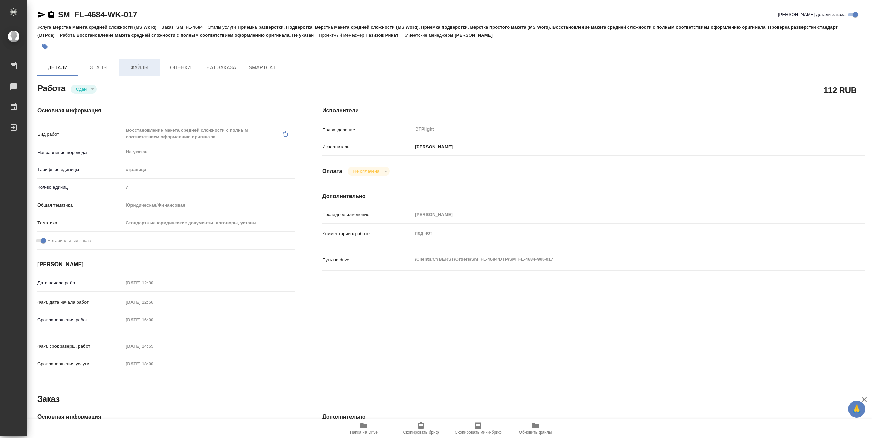
type textarea "x"
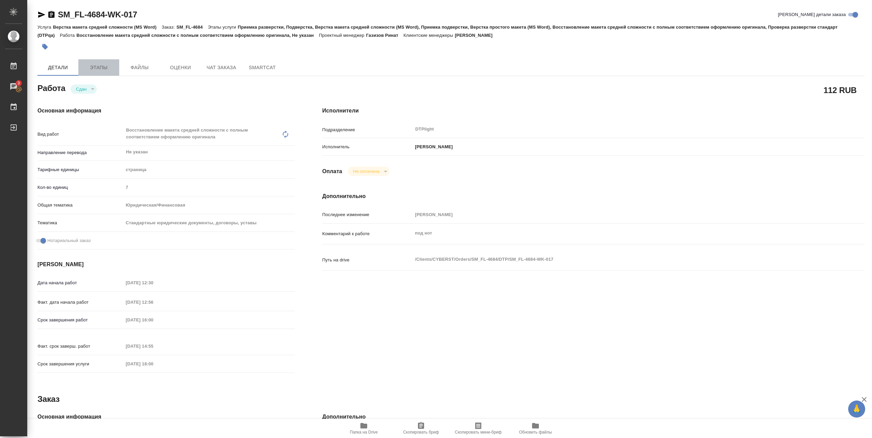
click at [112, 69] on span "Этапы" at bounding box center [98, 67] width 33 height 9
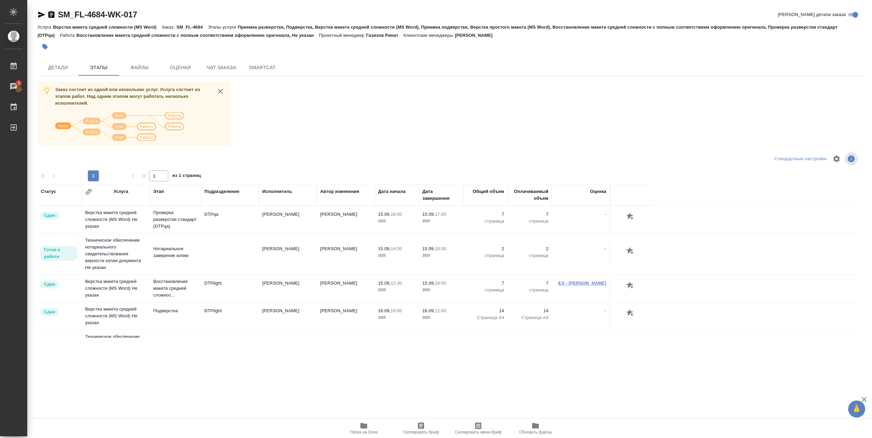
click at [588, 285] on link "8.5 - Полушина Алена" at bounding box center [583, 282] width 48 height 5
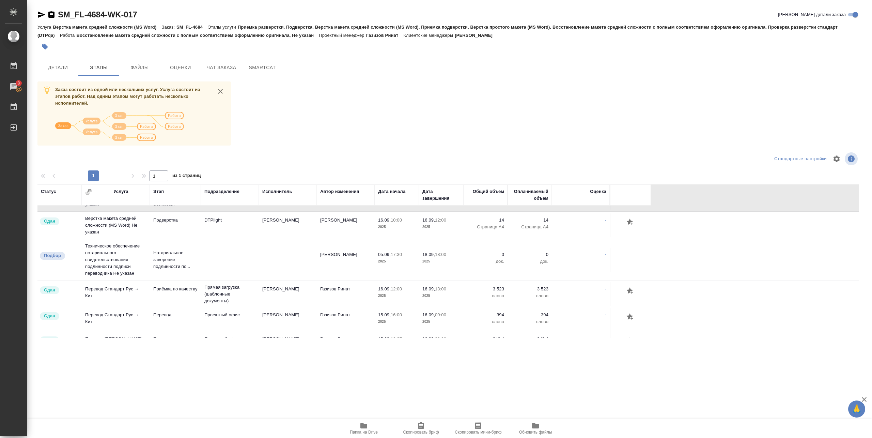
scroll to position [135, 0]
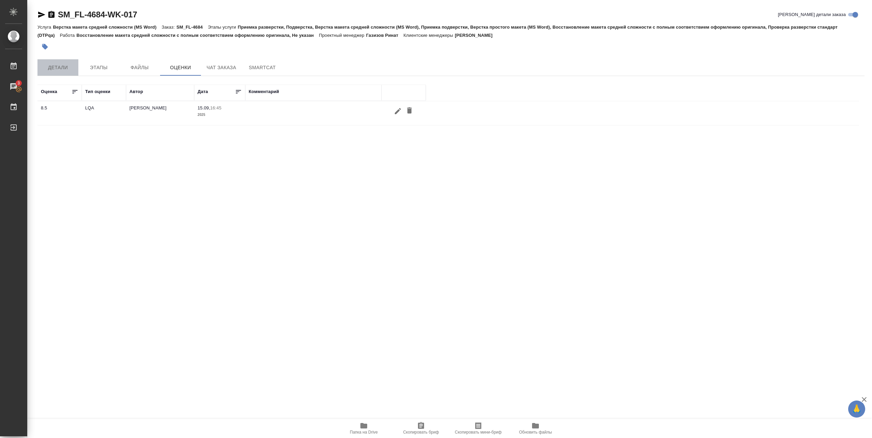
click at [60, 73] on button "Детали" at bounding box center [57, 67] width 41 height 16
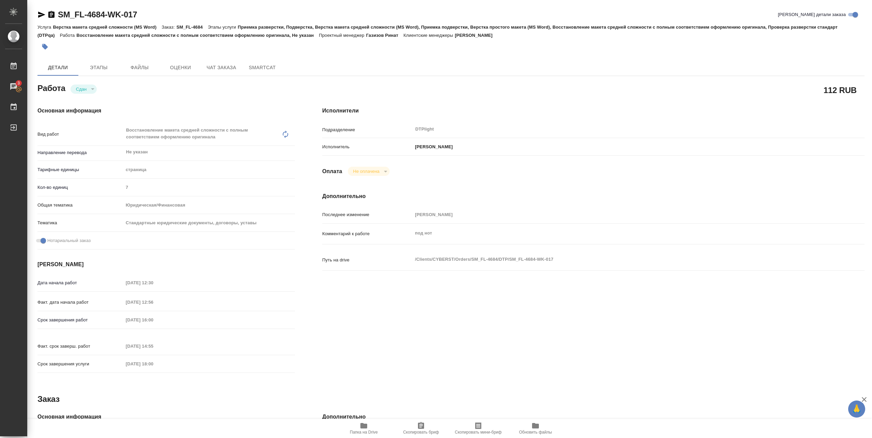
type textarea "x"
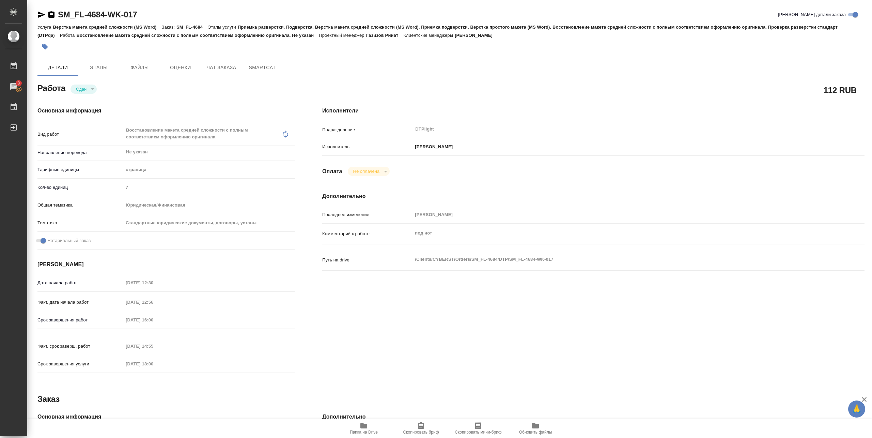
type textarea "x"
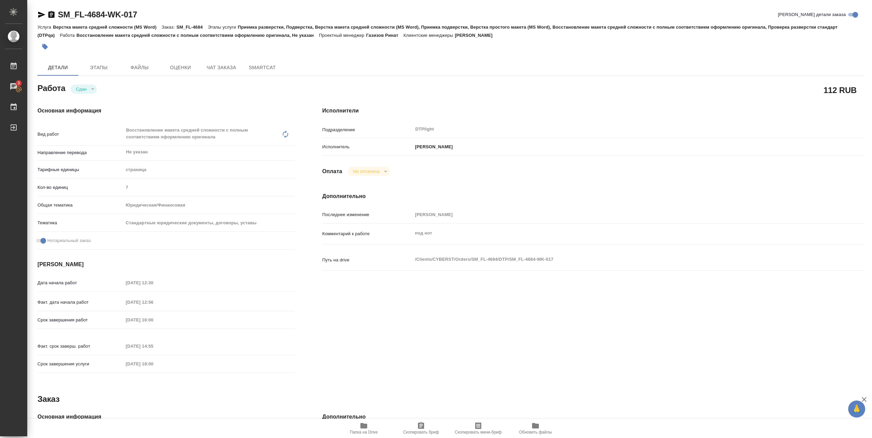
type textarea "x"
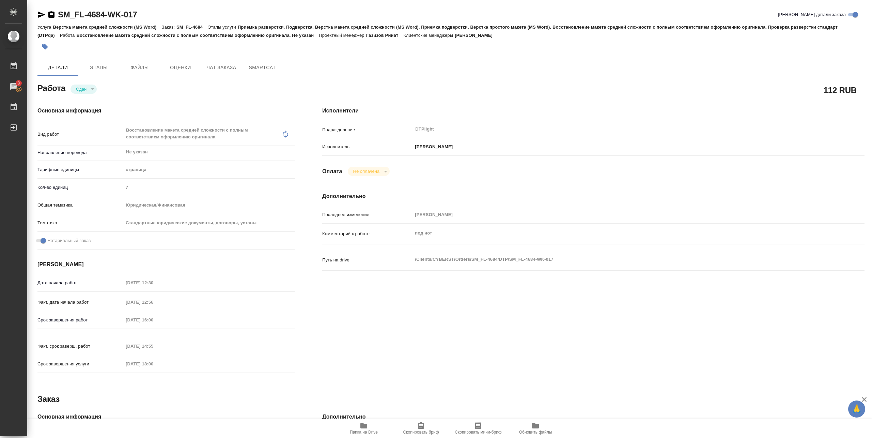
click at [372, 433] on span "Папка на Drive" at bounding box center [364, 432] width 28 height 5
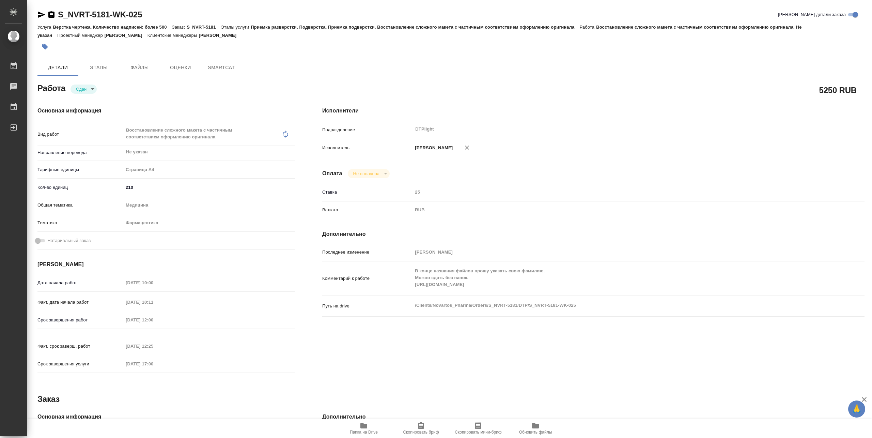
type textarea "x"
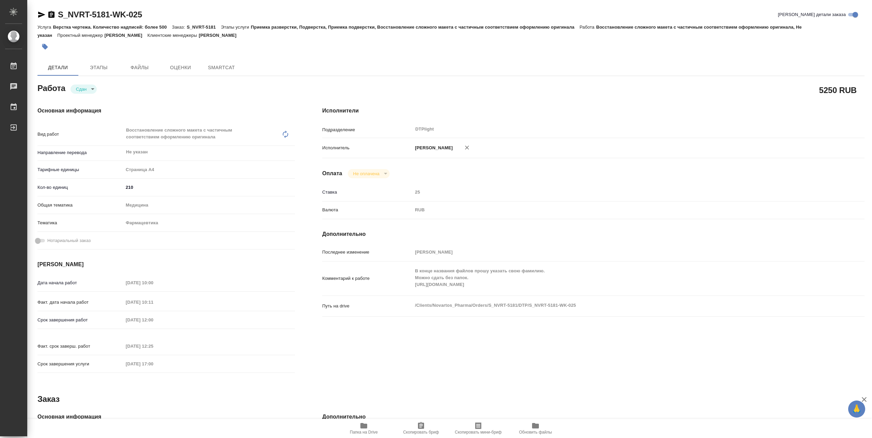
type textarea "x"
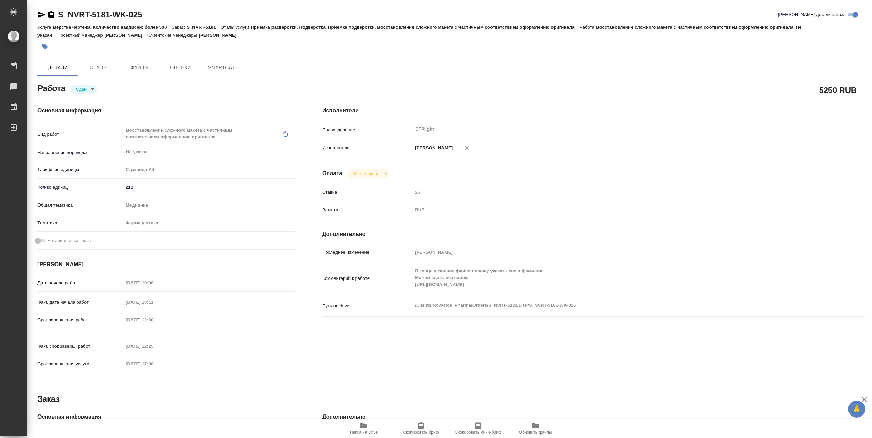
type textarea "x"
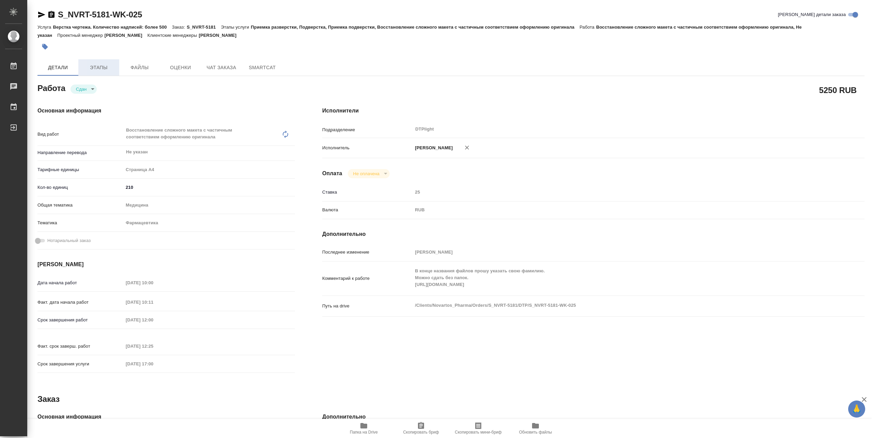
type textarea "x"
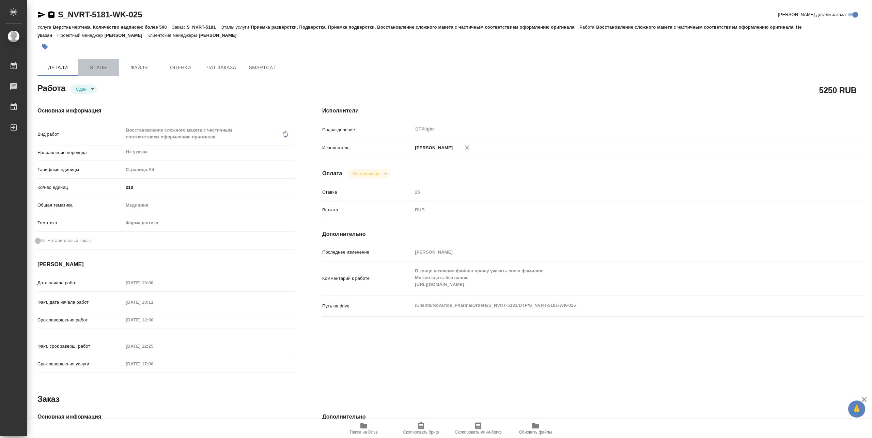
click at [103, 68] on span "Этапы" at bounding box center [98, 67] width 33 height 9
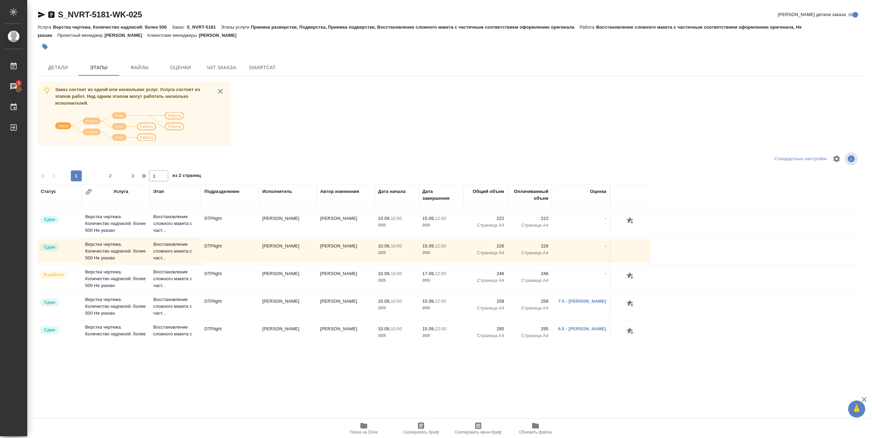
scroll to position [561, 0]
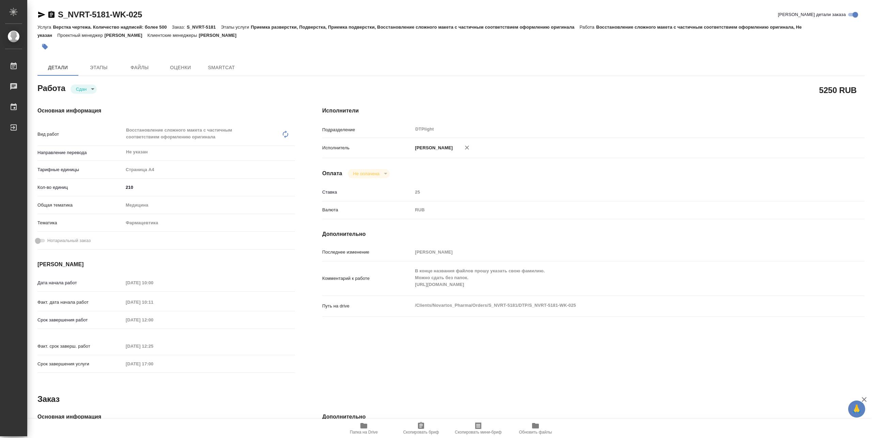
type textarea "x"
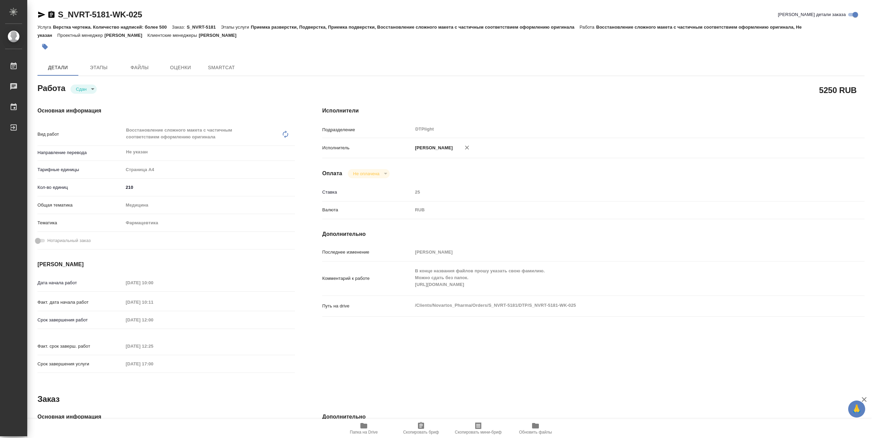
type textarea "x"
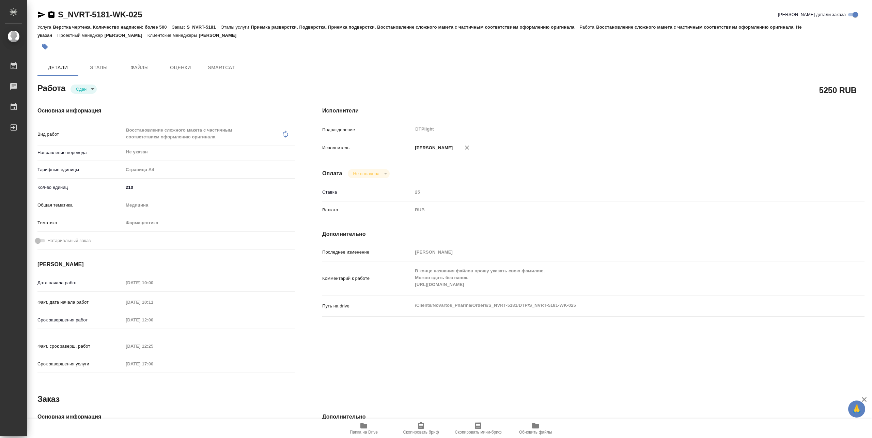
type textarea "x"
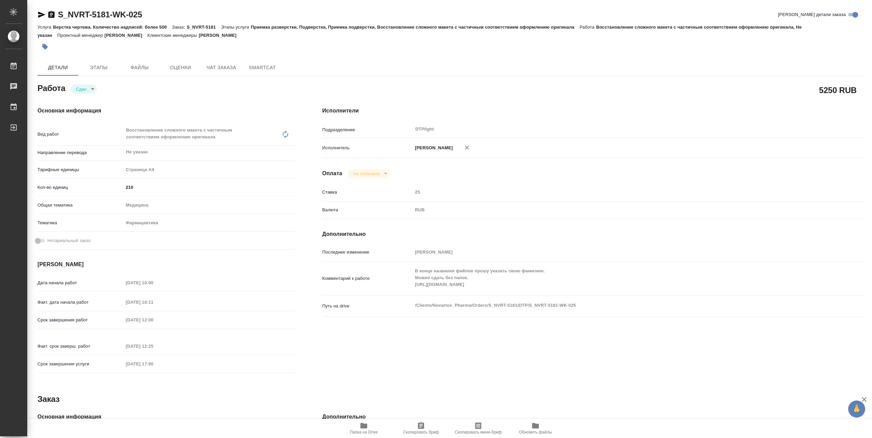
type textarea "x"
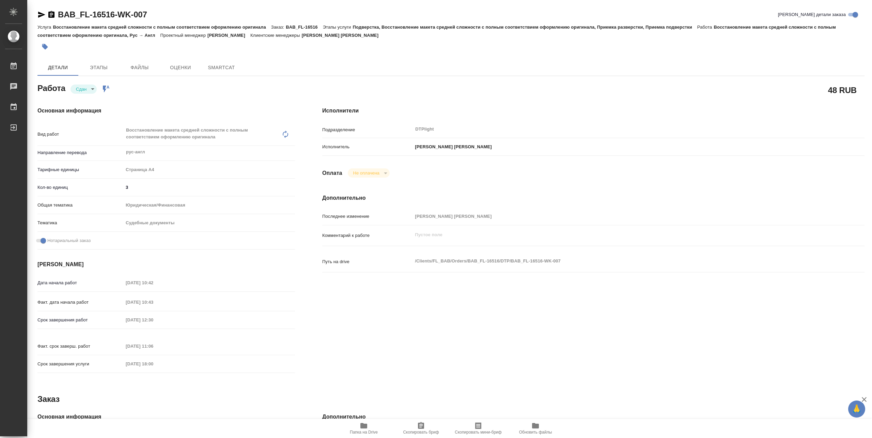
type textarea "x"
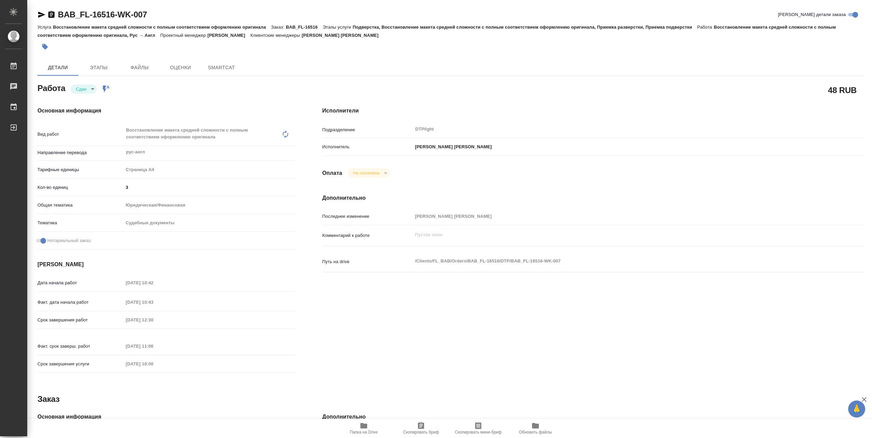
type textarea "x"
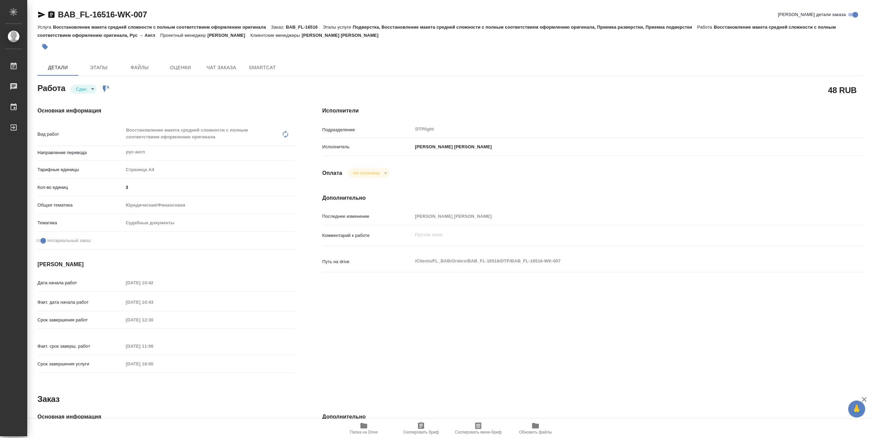
type textarea "x"
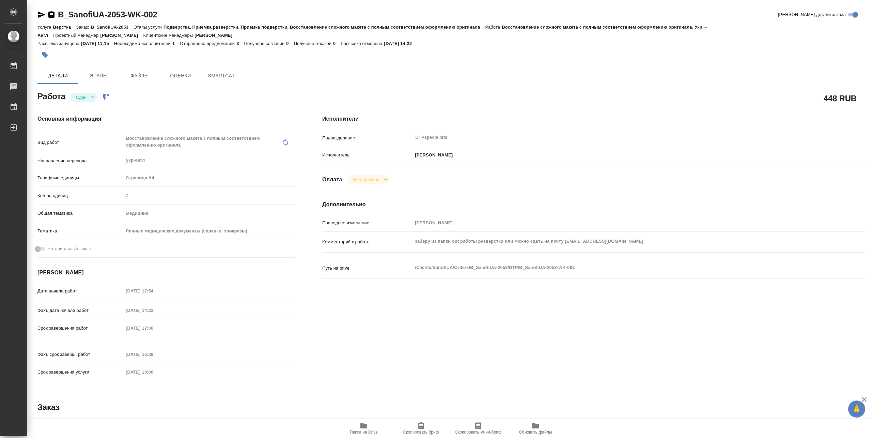
type textarea "x"
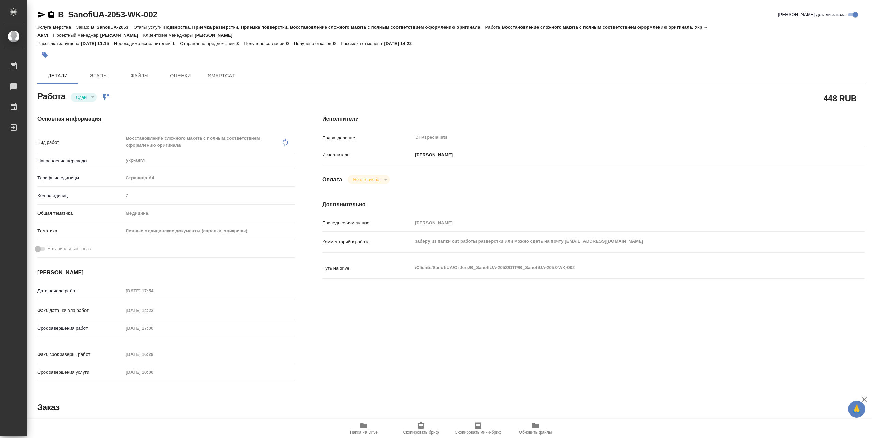
type textarea "x"
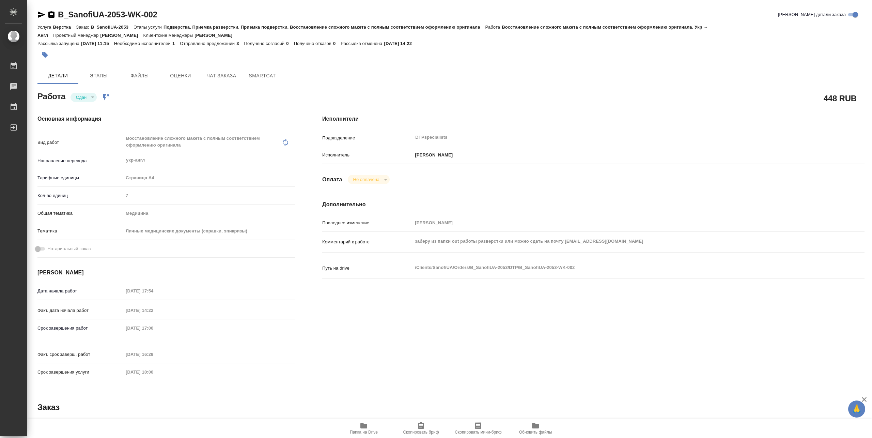
type textarea "x"
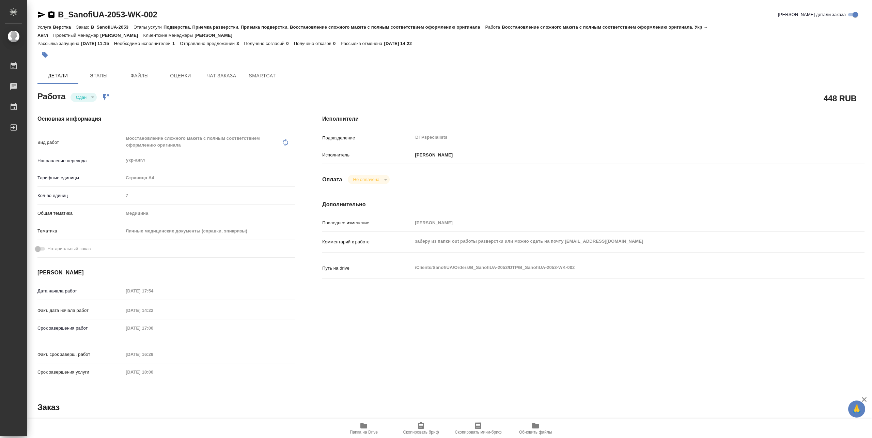
type textarea "x"
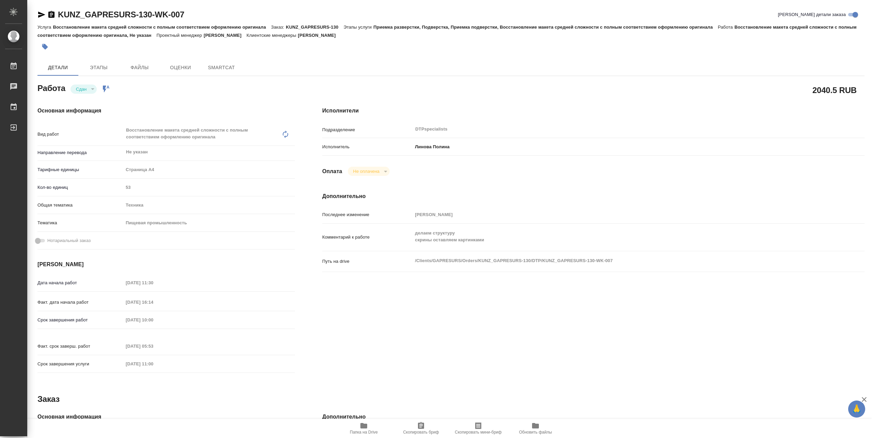
type textarea "x"
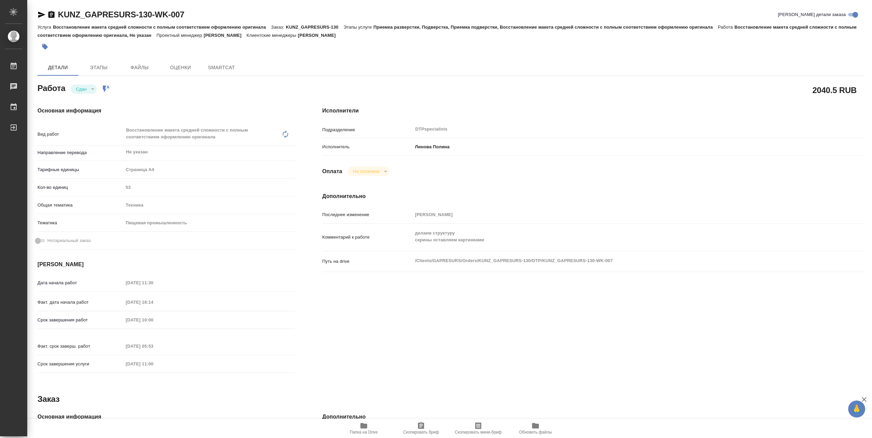
type textarea "x"
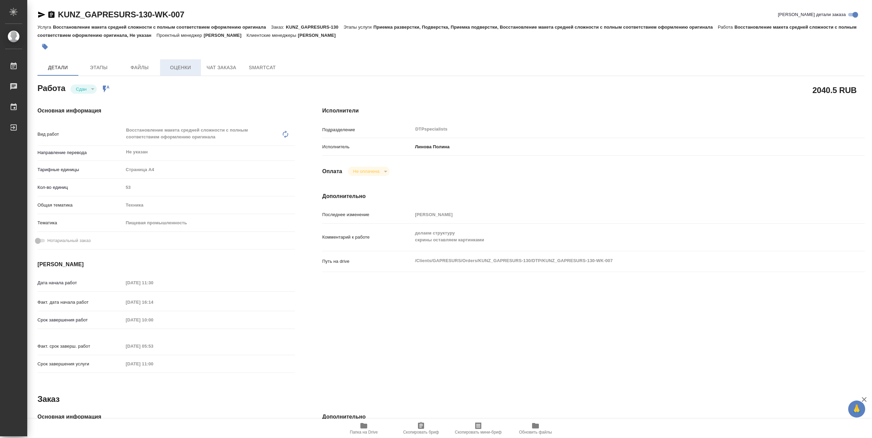
type textarea "x"
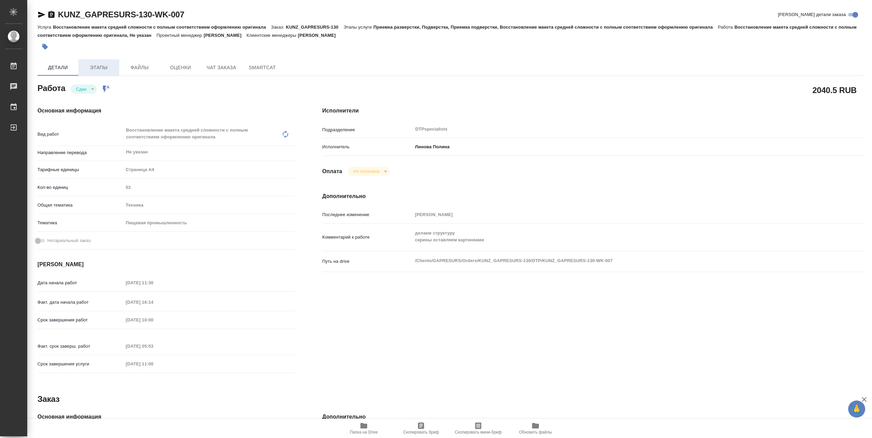
click at [97, 67] on span "Этапы" at bounding box center [98, 67] width 33 height 9
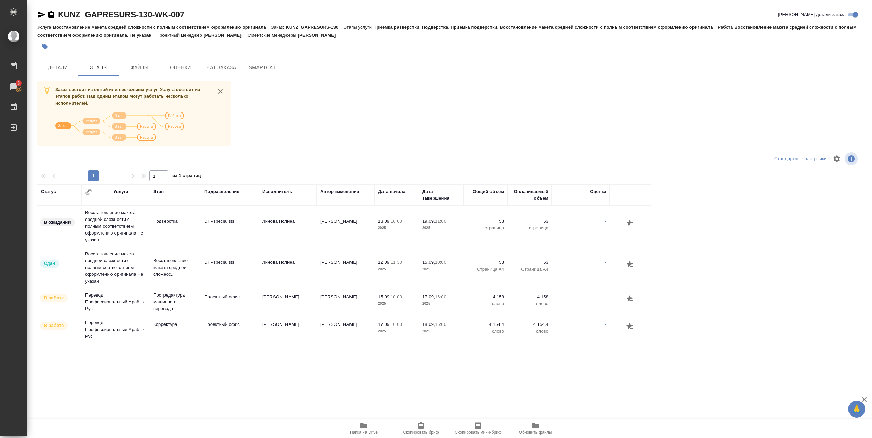
click at [85, 11] on link "KUNZ_GAPRESURS-130-WK-007" at bounding box center [121, 14] width 126 height 9
click at [51, 63] on button "Детали" at bounding box center [57, 67] width 41 height 16
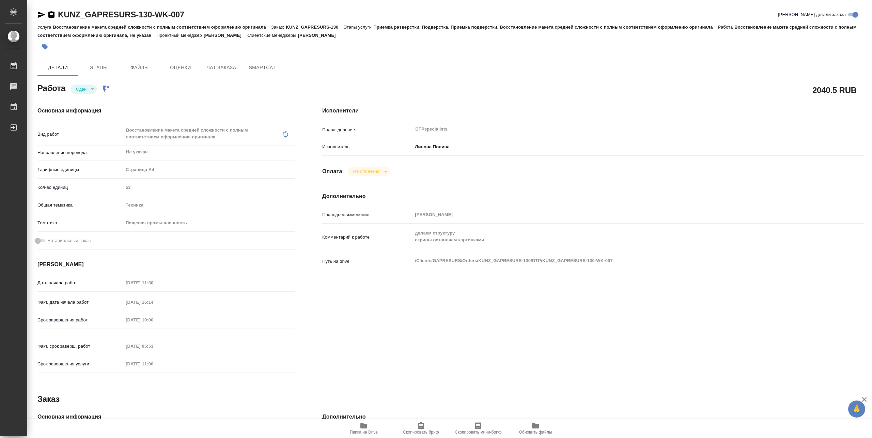
type textarea "x"
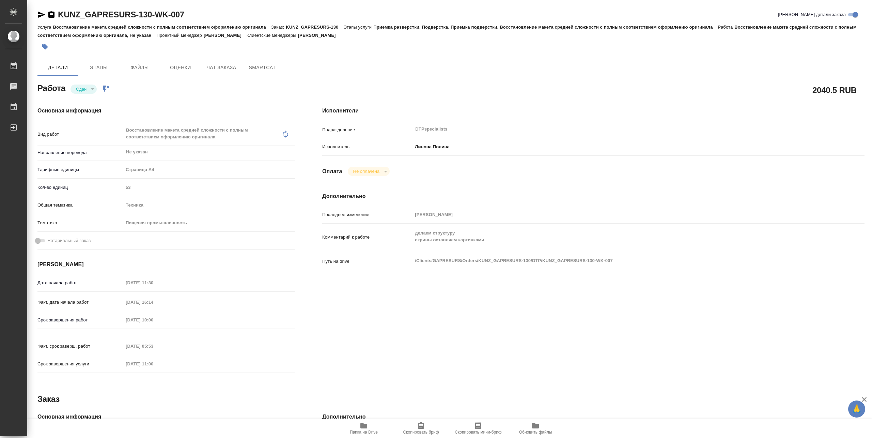
type textarea "x"
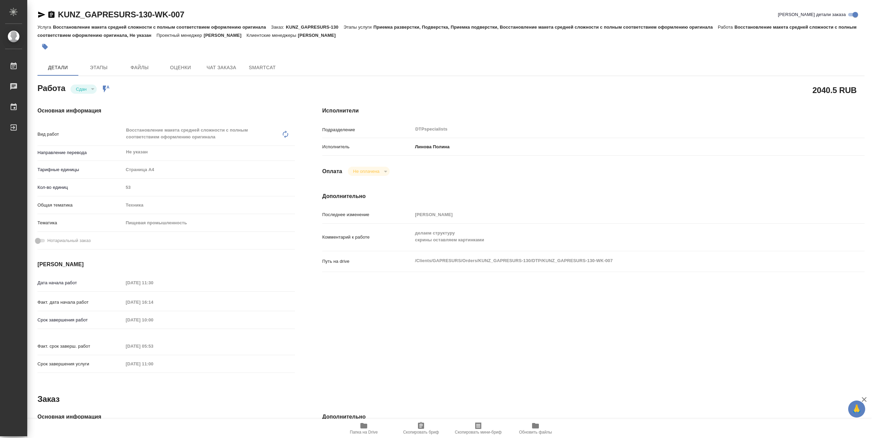
type textarea "x"
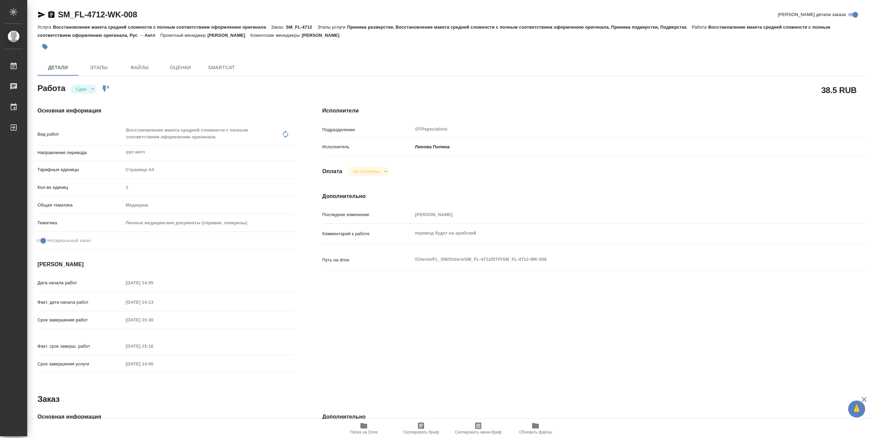
type textarea "x"
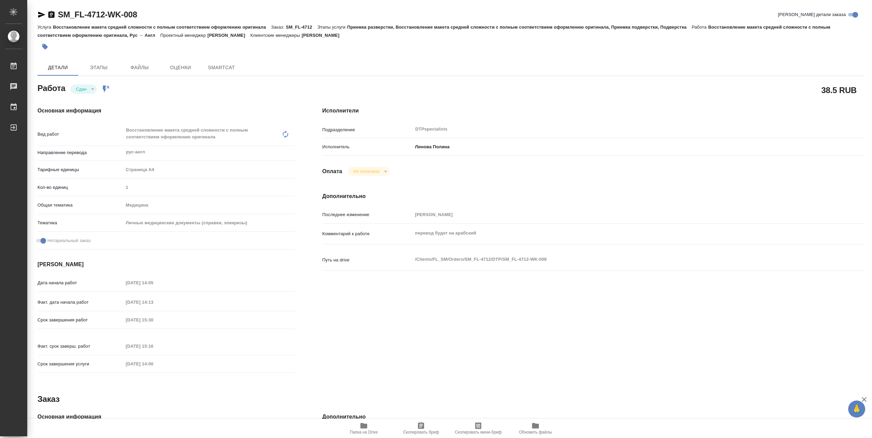
type textarea "x"
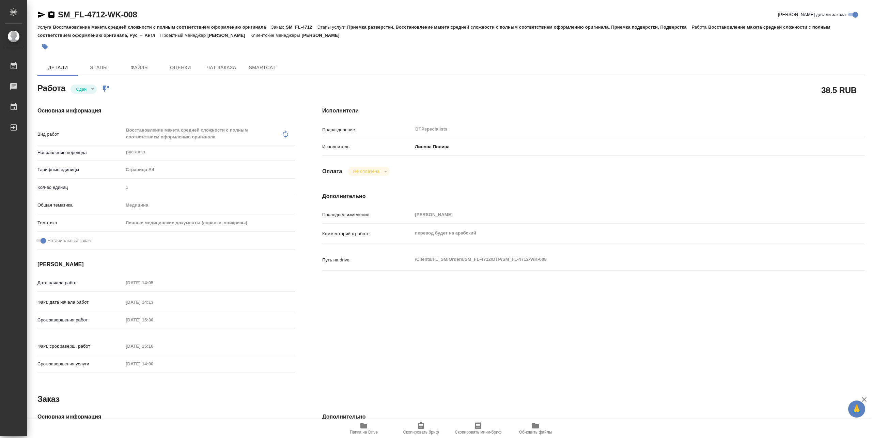
type textarea "x"
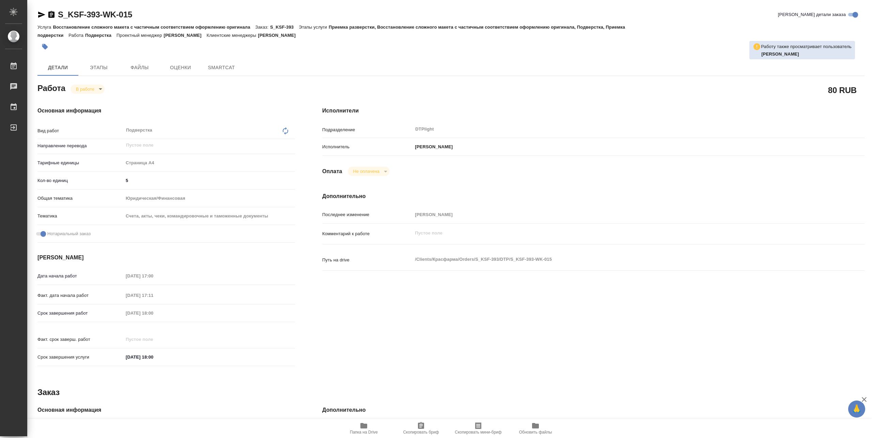
type textarea "x"
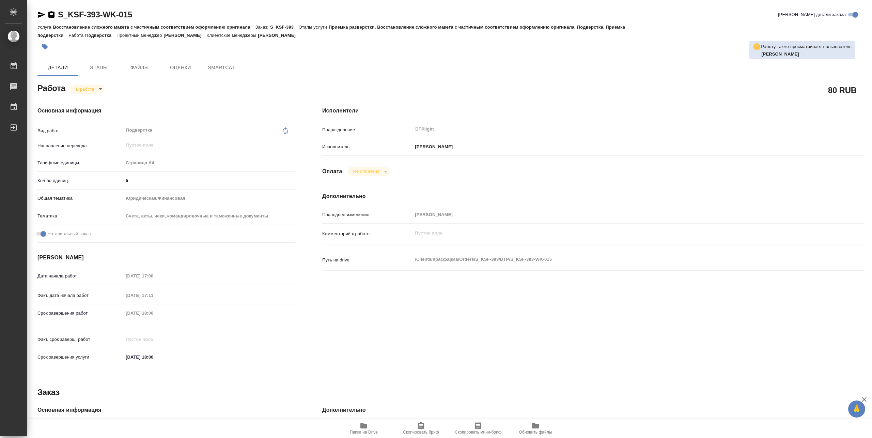
type textarea "x"
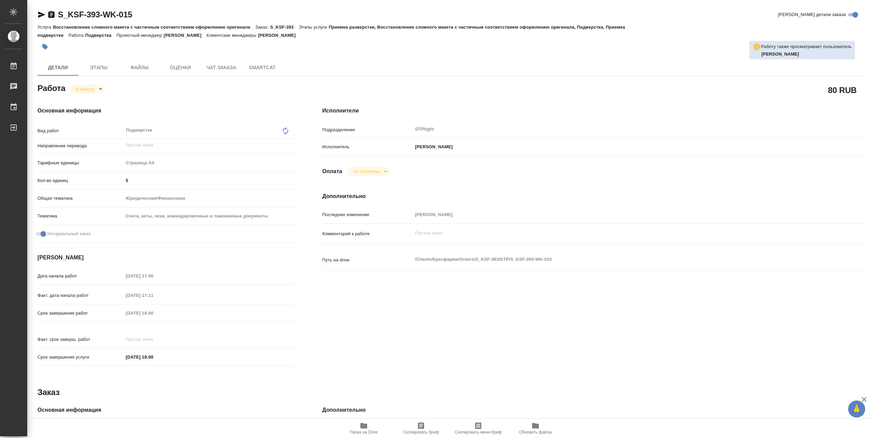
type textarea "x"
